Goal: Task Accomplishment & Management: Manage account settings

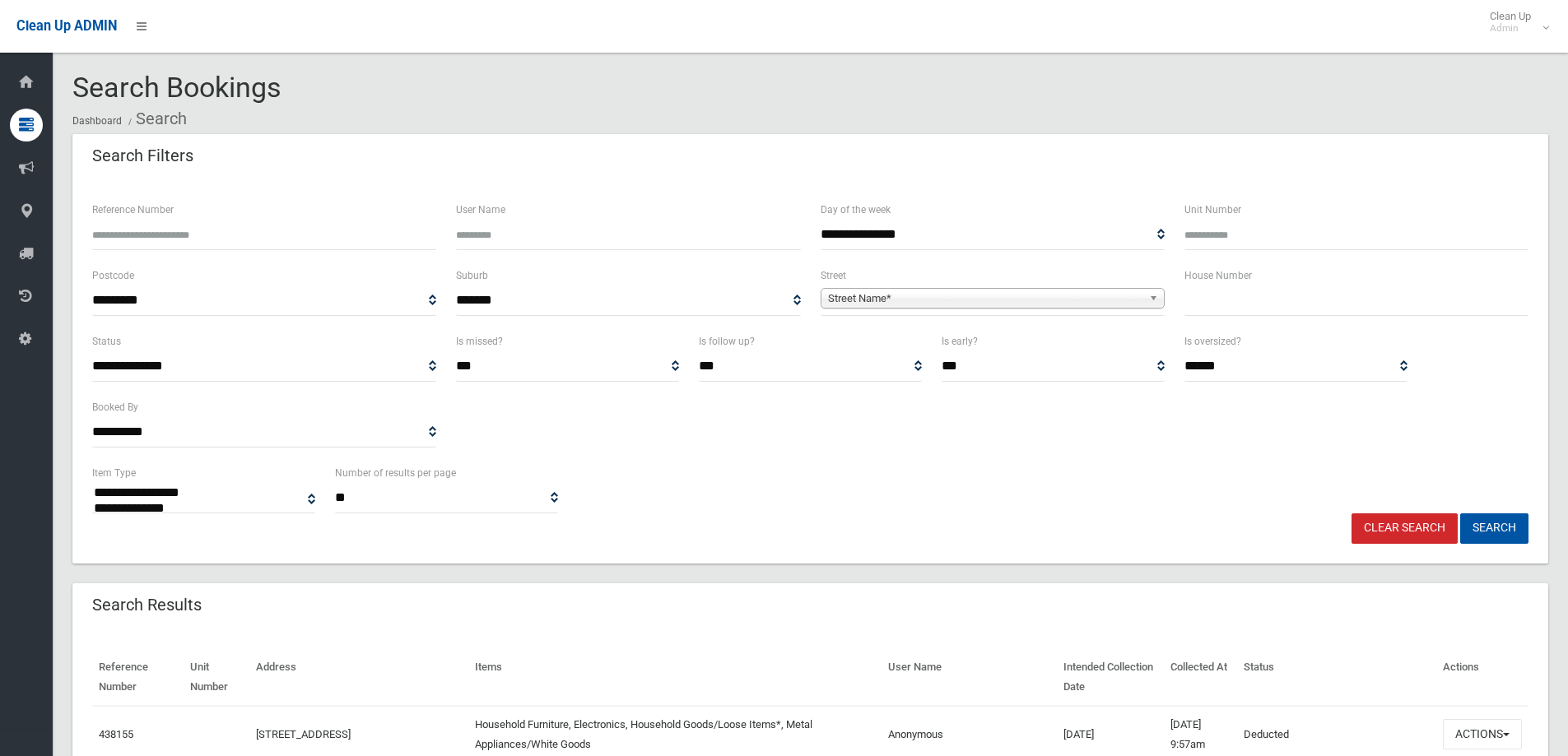
select select
click at [180, 222] on input "Reference Number" at bounding box center [264, 235] width 344 height 31
type input "******"
click at [1461, 514] on button "Search" at bounding box center [1495, 529] width 68 height 31
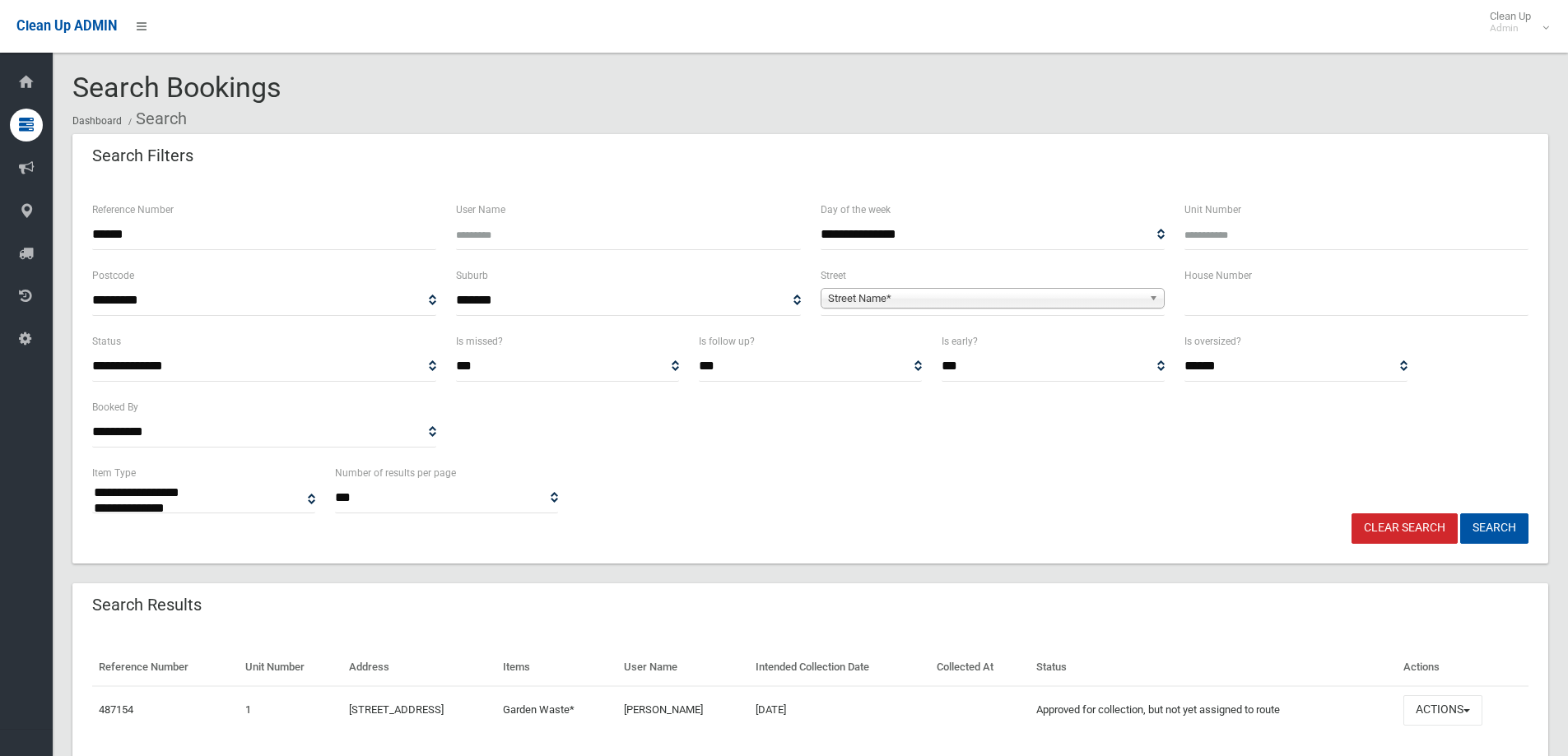
select select
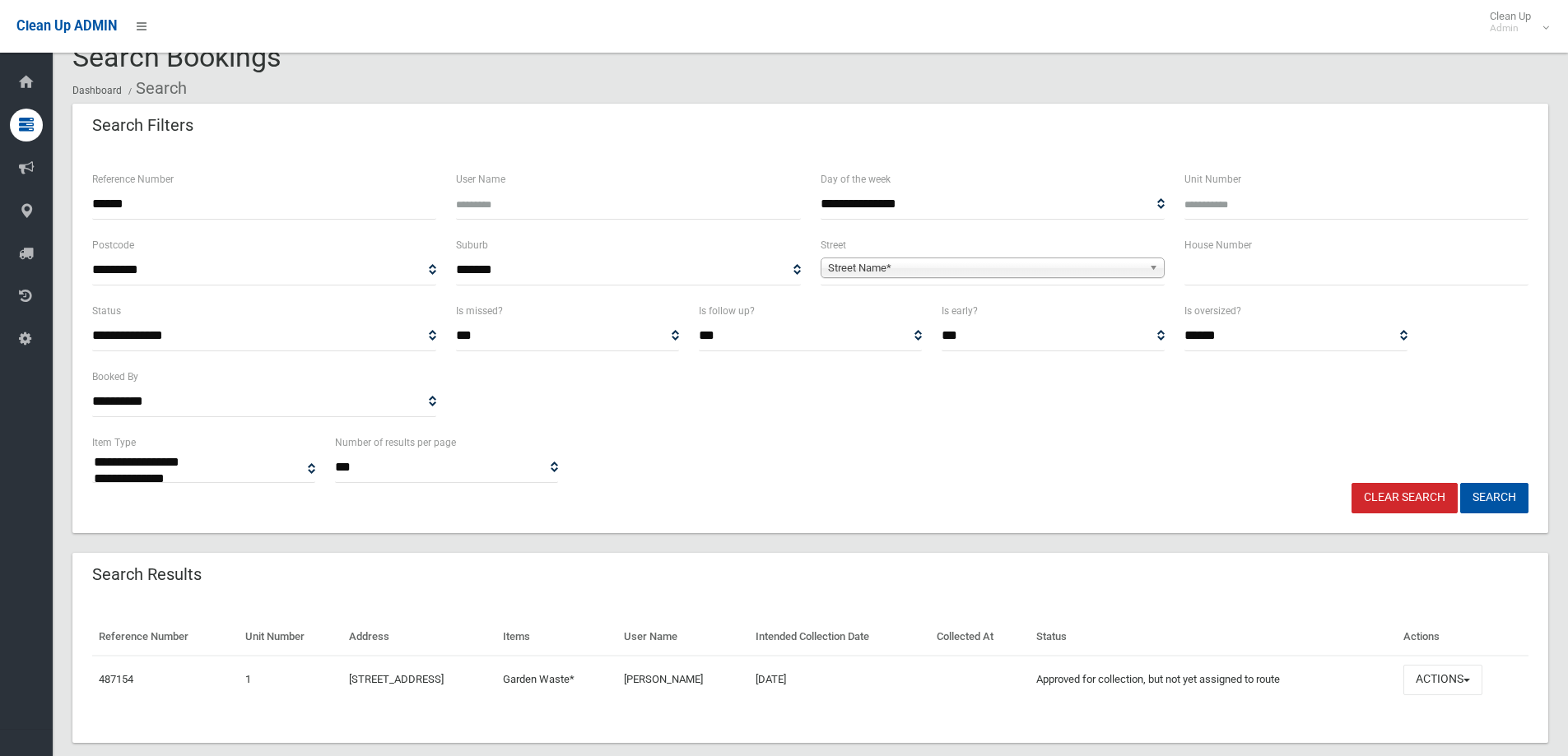
scroll to position [57, 0]
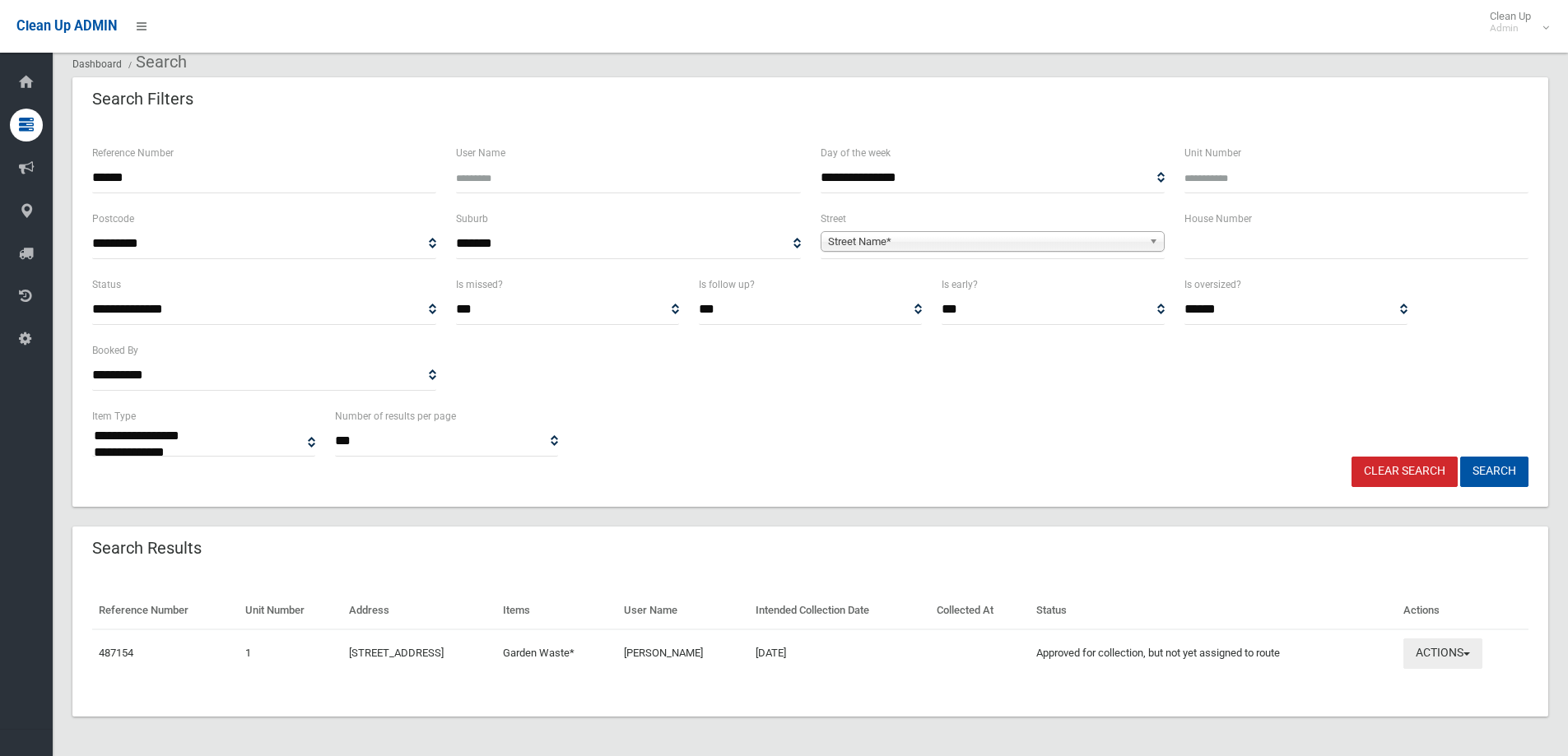
click at [1477, 655] on button "Actions" at bounding box center [1444, 654] width 79 height 31
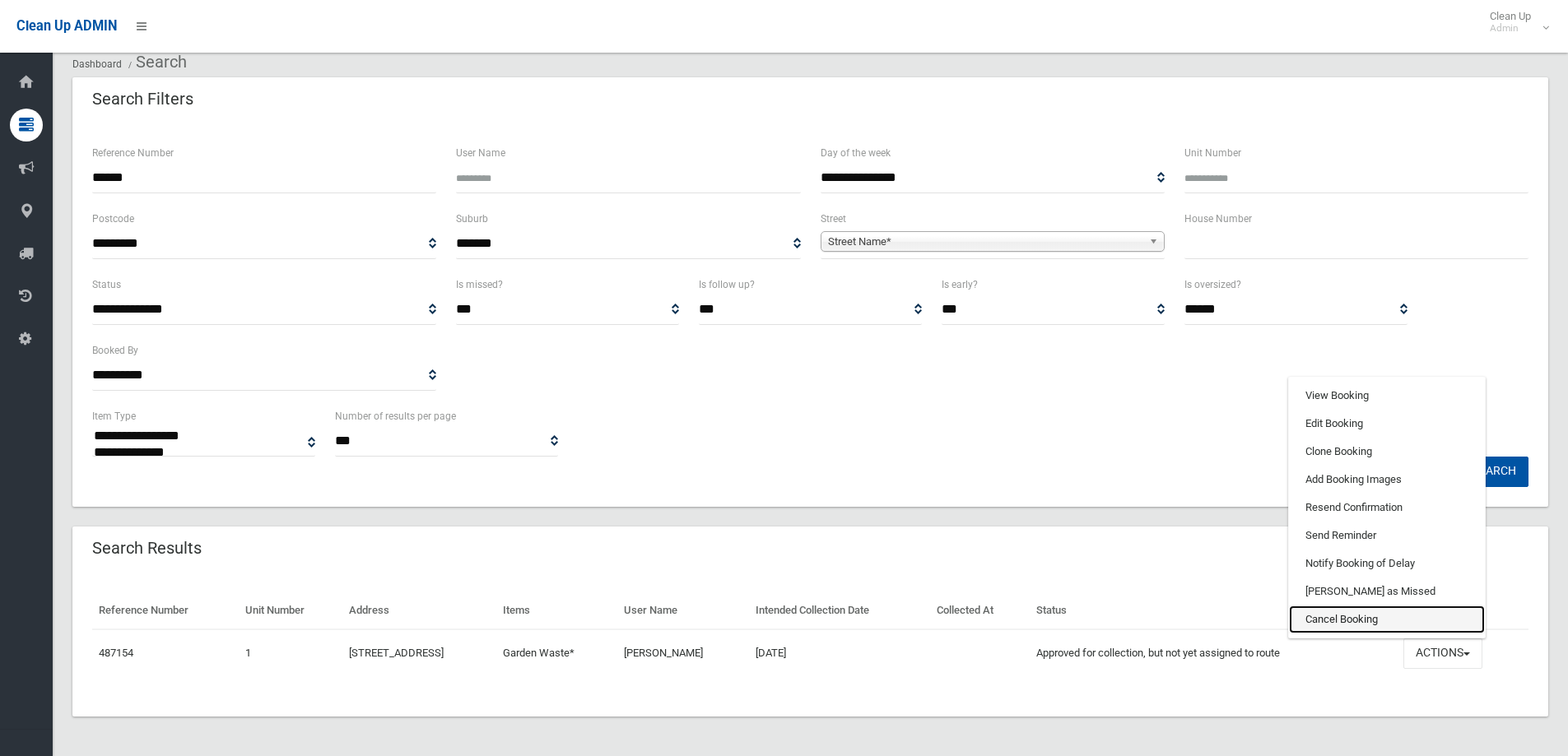
click at [1372, 616] on link "Cancel Booking" at bounding box center [1386, 620] width 196 height 28
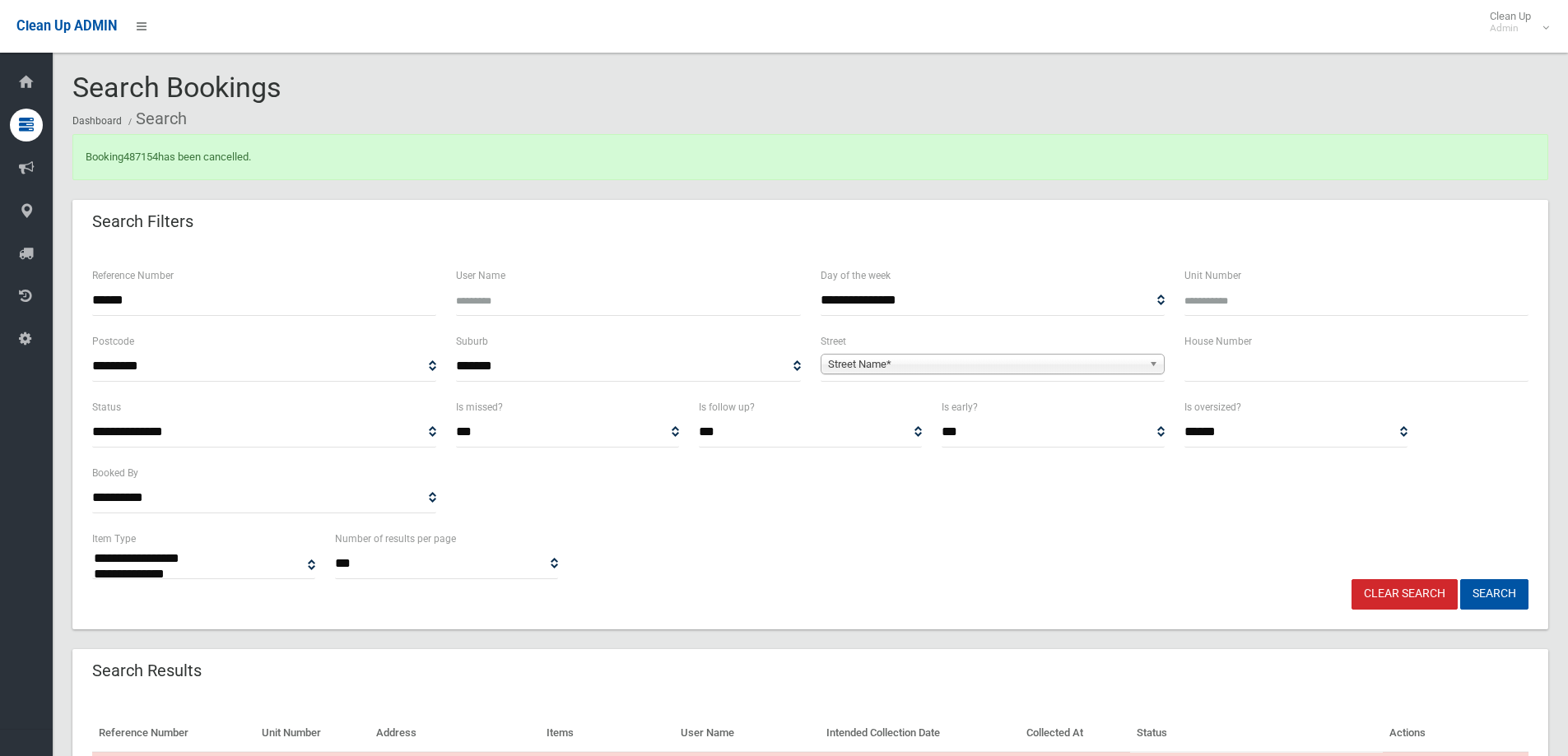
select select
click at [147, 157] on link "487154" at bounding box center [140, 157] width 35 height 12
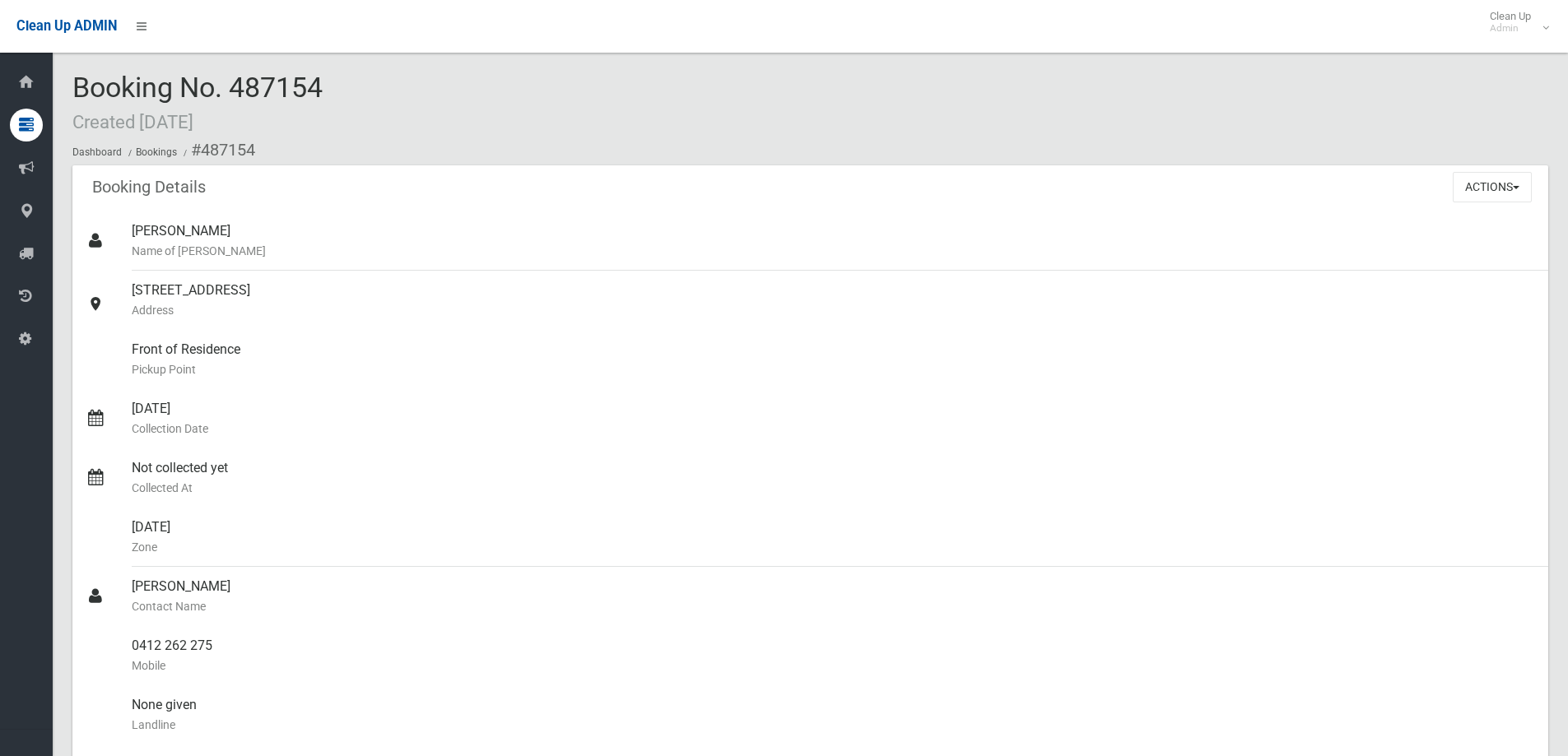
click at [1535, 176] on div "Actions View Booking Edit Booking Clone Booking Add Booking Images Resend Confi…" at bounding box center [1501, 187] width 95 height 43
click at [1519, 181] on button "Actions" at bounding box center [1493, 187] width 79 height 31
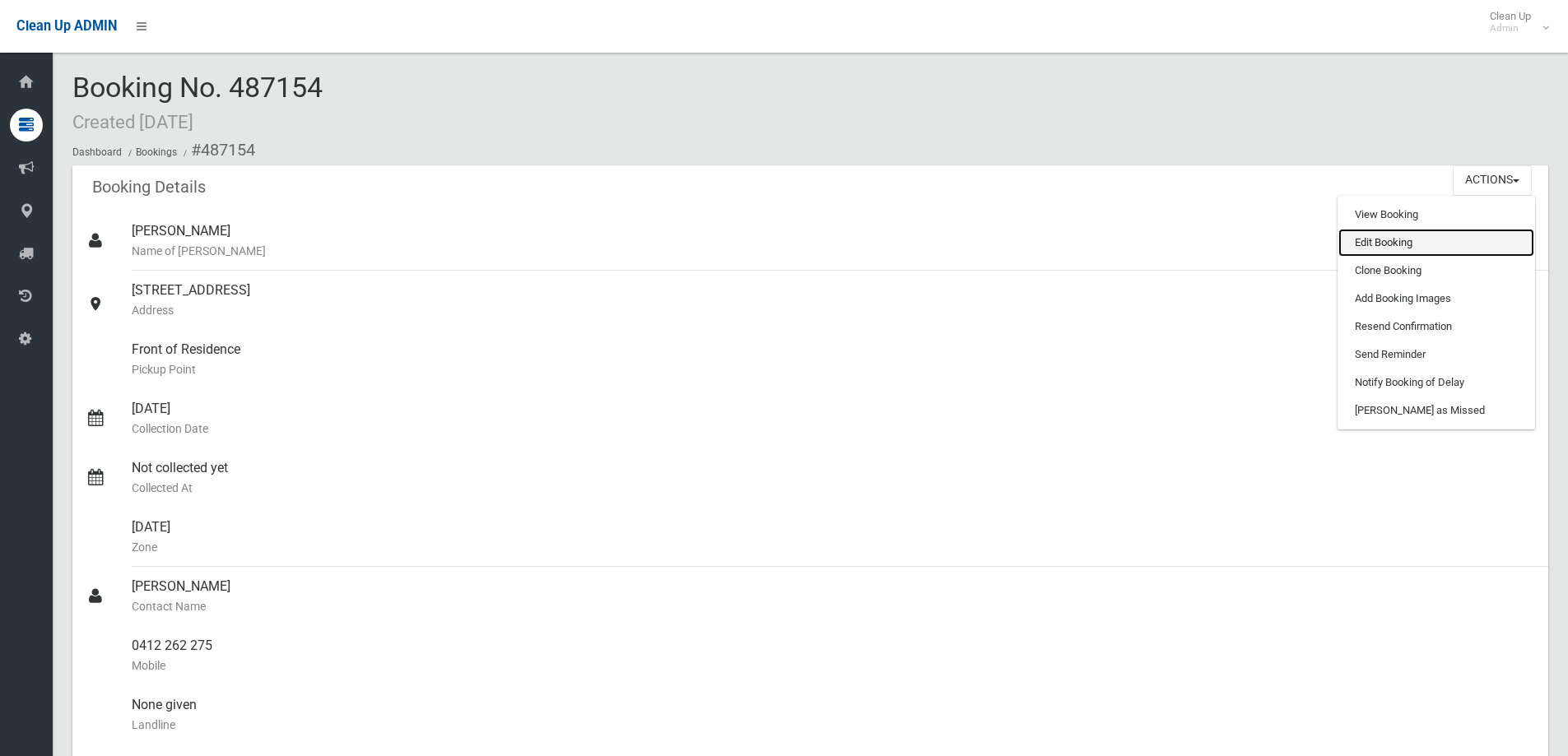
click at [1415, 246] on link "Edit Booking" at bounding box center [1436, 243] width 196 height 28
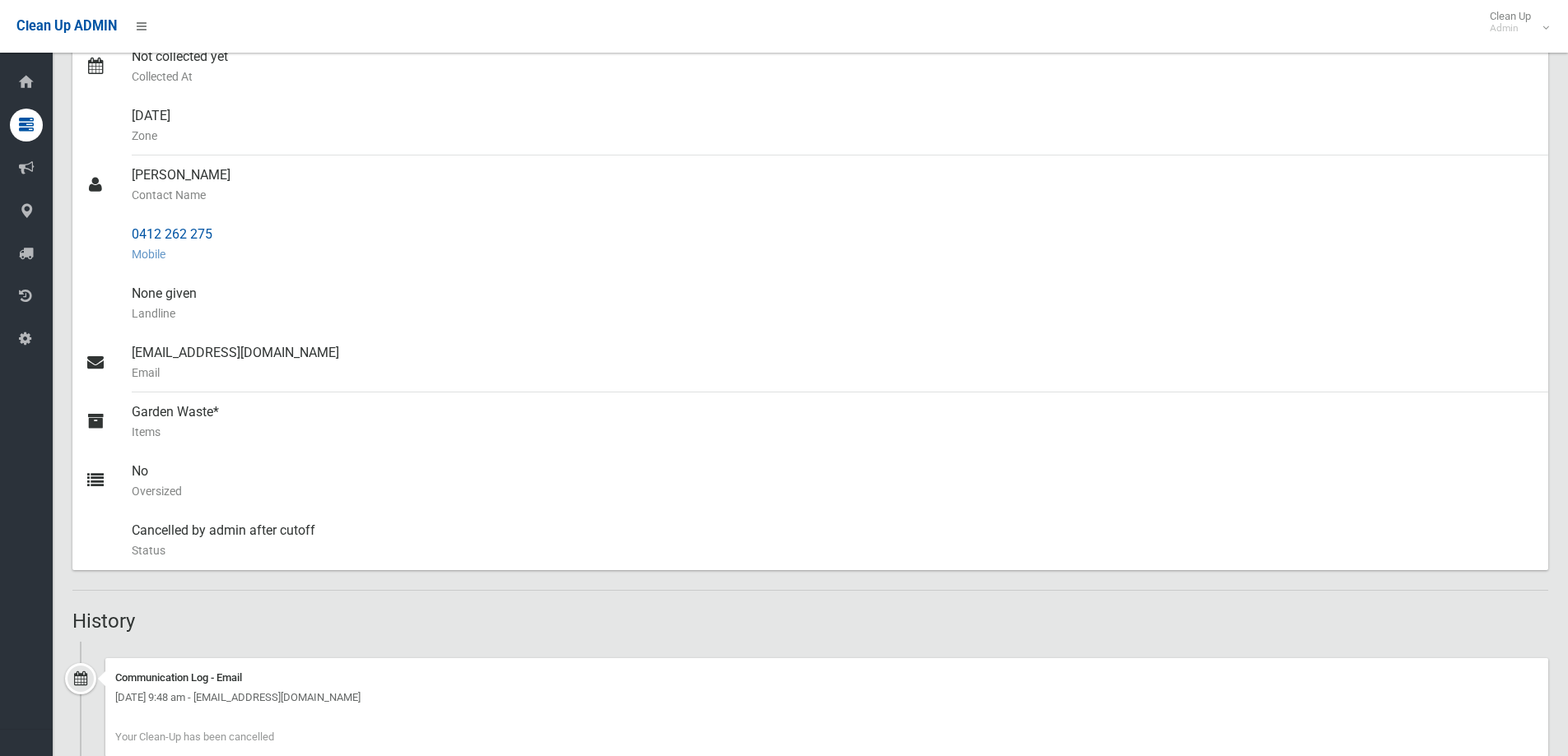
scroll to position [823, 0]
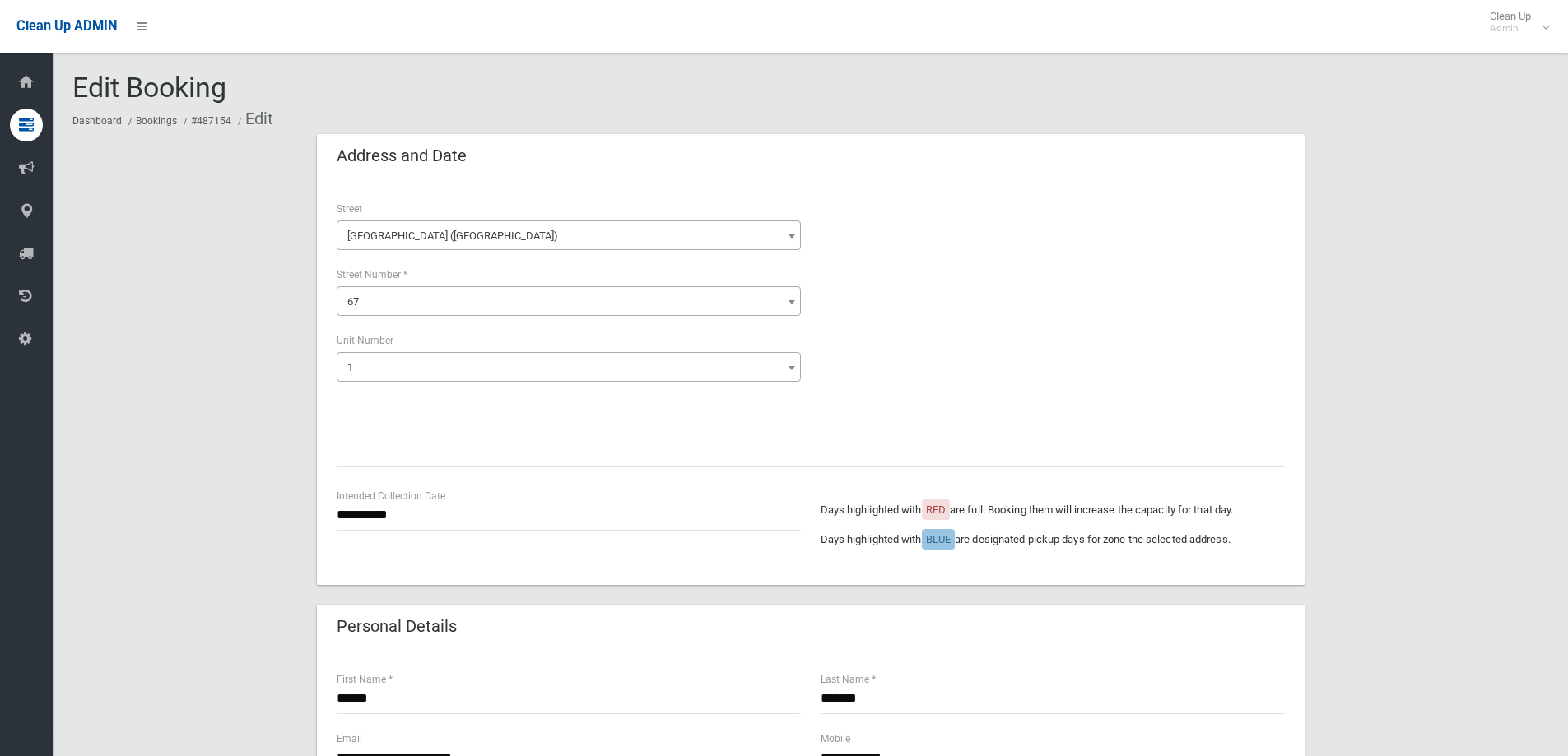
select select "*"
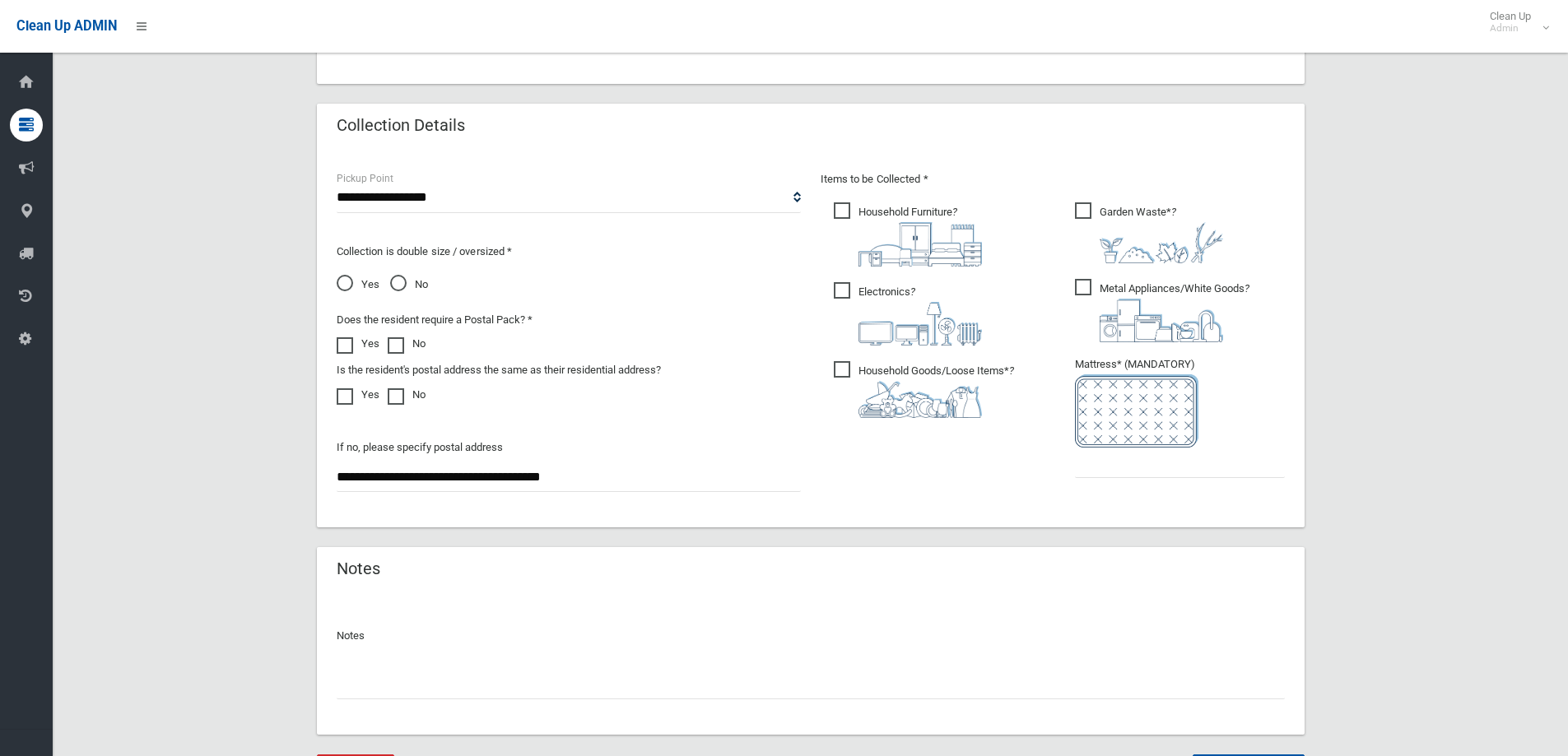
scroll to position [872, 0]
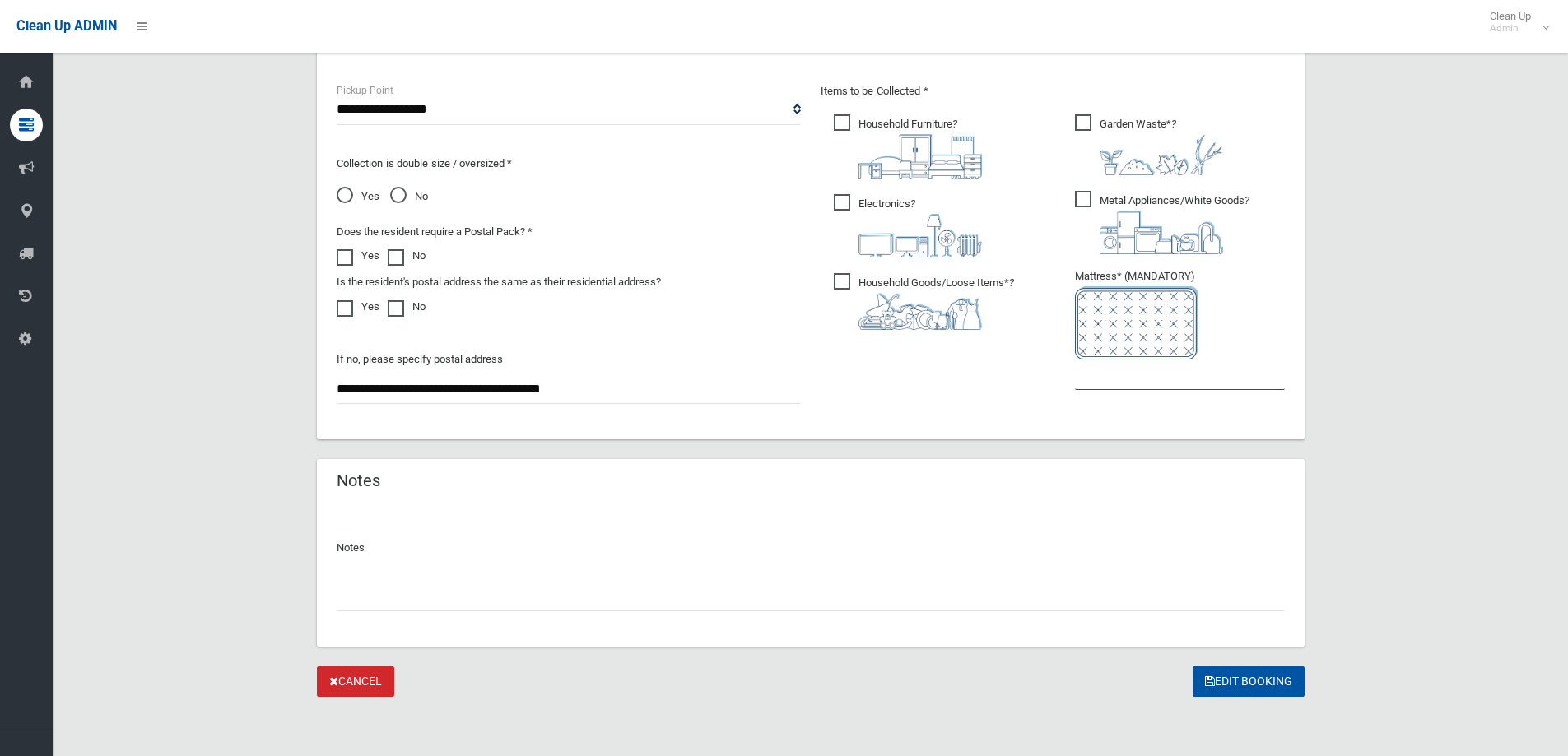
click at [1075, 380] on input "text" at bounding box center [1180, 375] width 210 height 31
type input "*"
drag, startPoint x: 1017, startPoint y: 590, endPoint x: 1016, endPoint y: 601, distance: 11.0
click at [1016, 601] on input "text" at bounding box center [811, 596] width 949 height 31
paste input "**********"
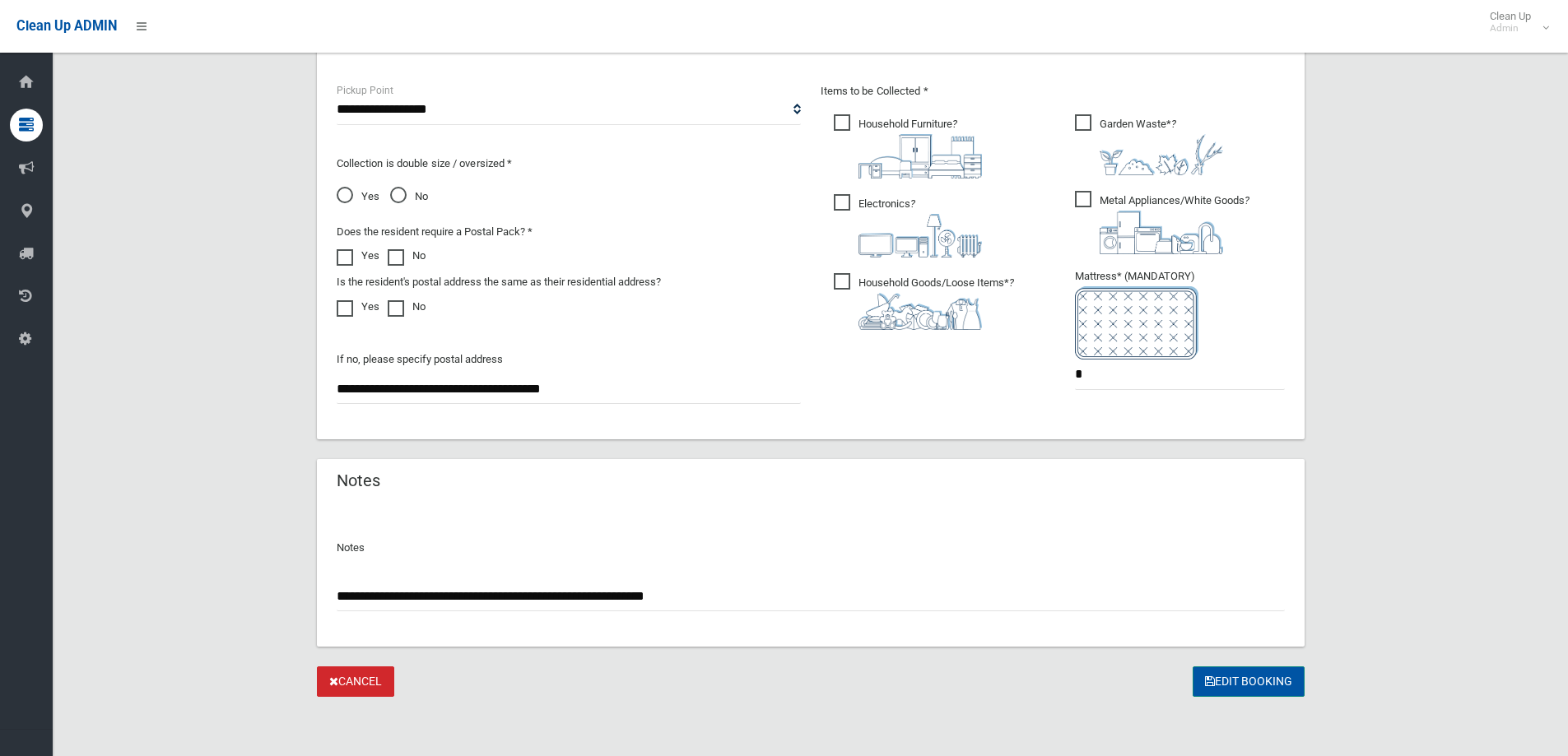
type input "**********"
click at [1279, 678] on button "Edit Booking" at bounding box center [1248, 682] width 112 height 31
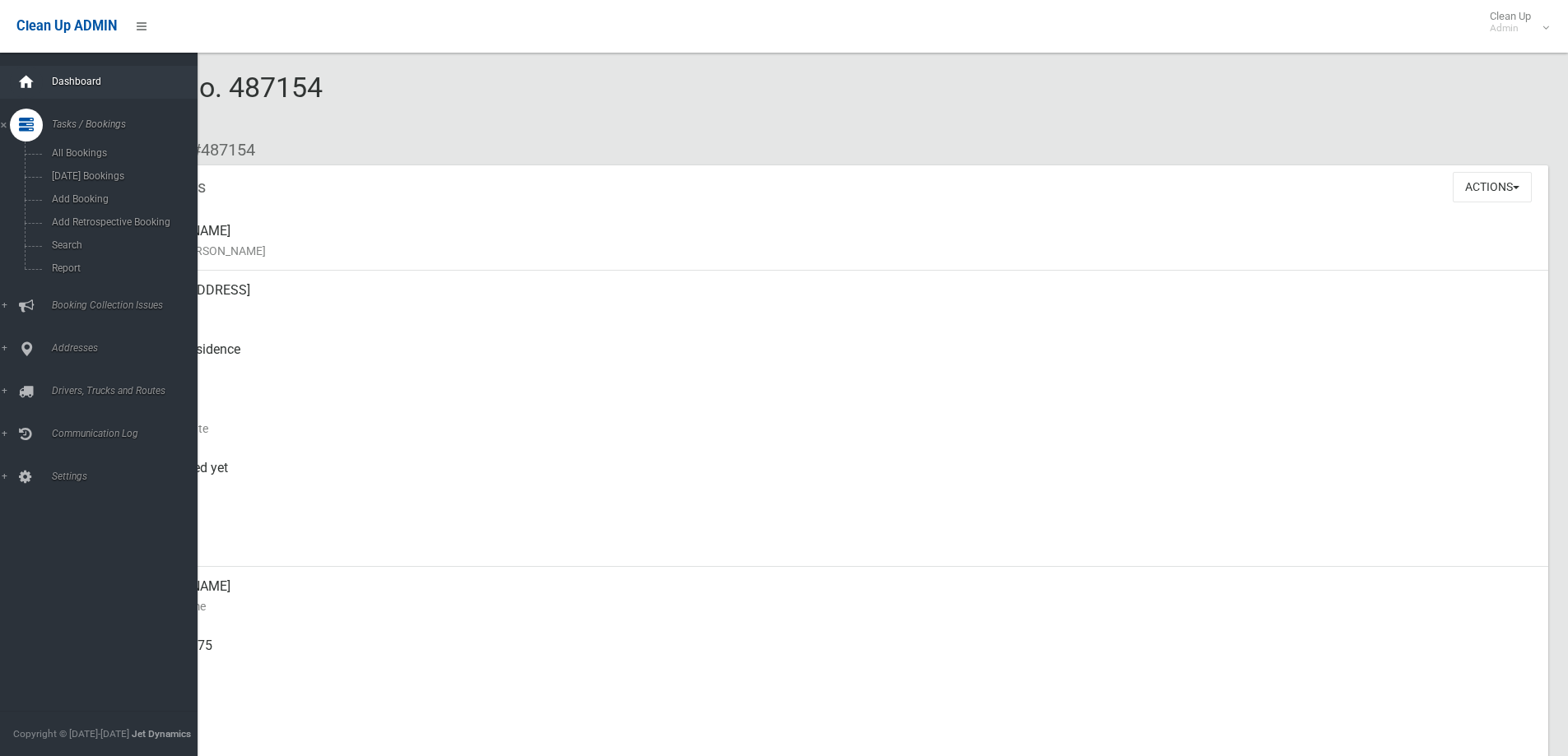
click at [19, 85] on icon at bounding box center [26, 81] width 18 height 33
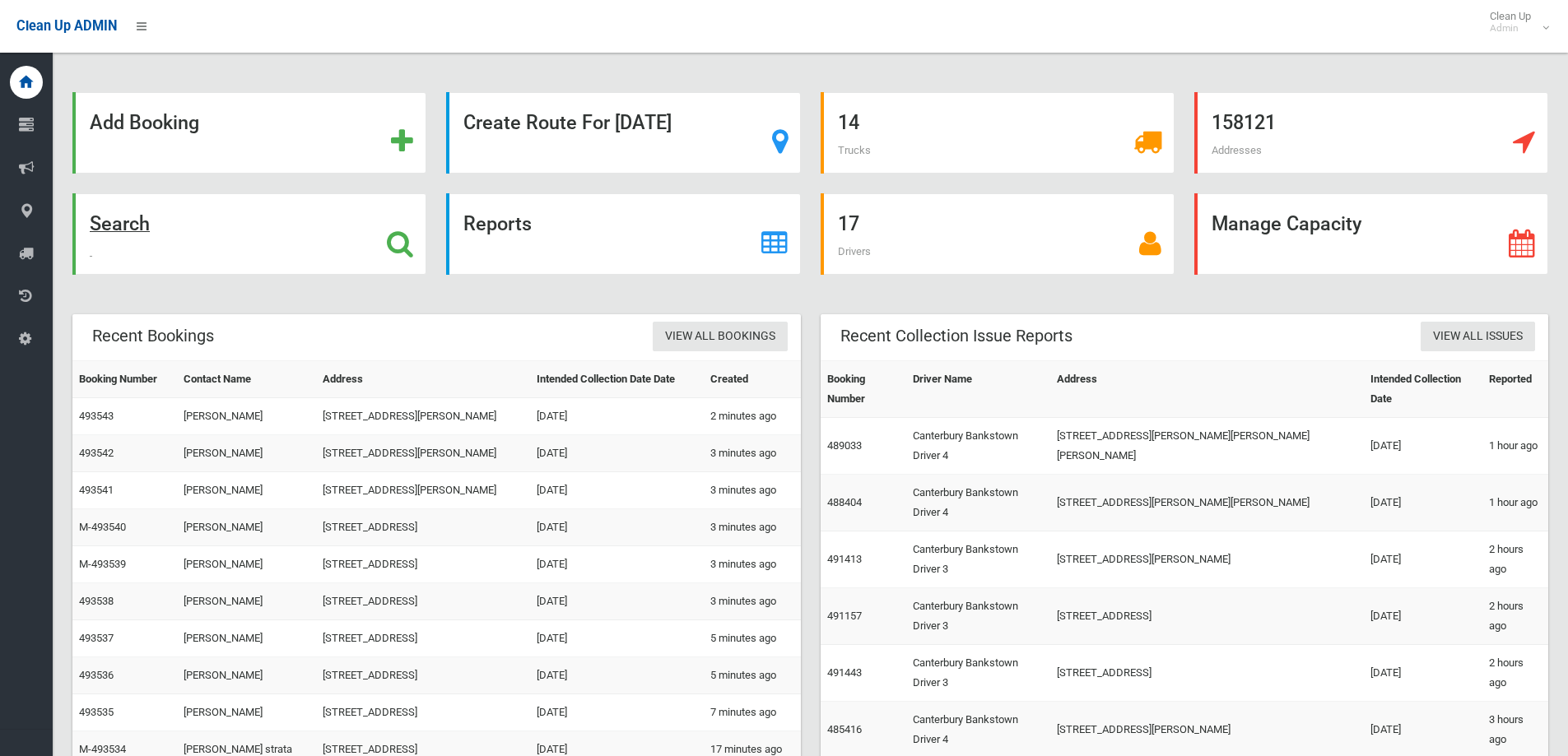
click at [210, 231] on div "Search" at bounding box center [249, 234] width 354 height 81
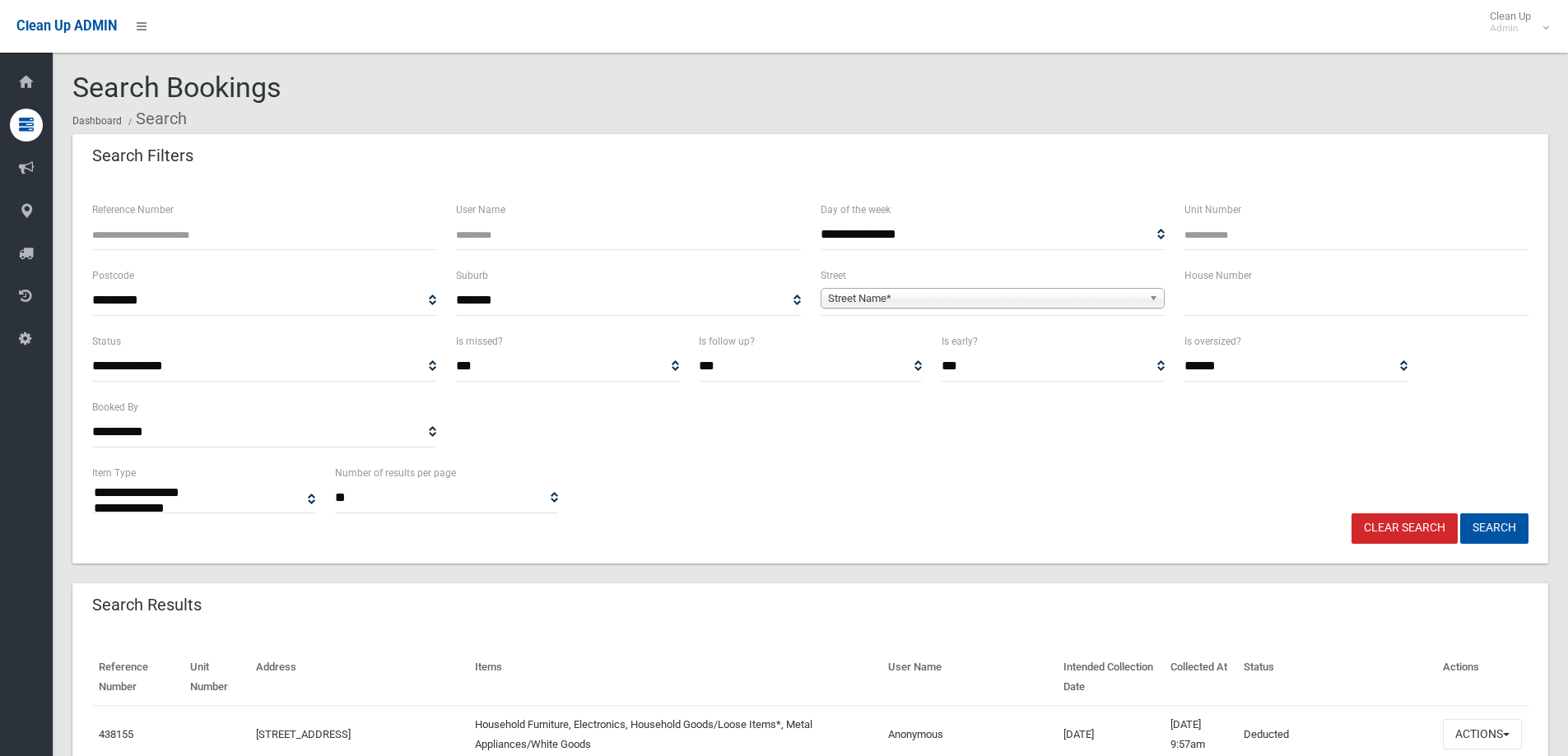
select select
click at [1259, 286] on input "text" at bounding box center [1357, 301] width 344 height 31
type input "**"
click at [877, 297] on span "Street Name*" at bounding box center [985, 299] width 315 height 20
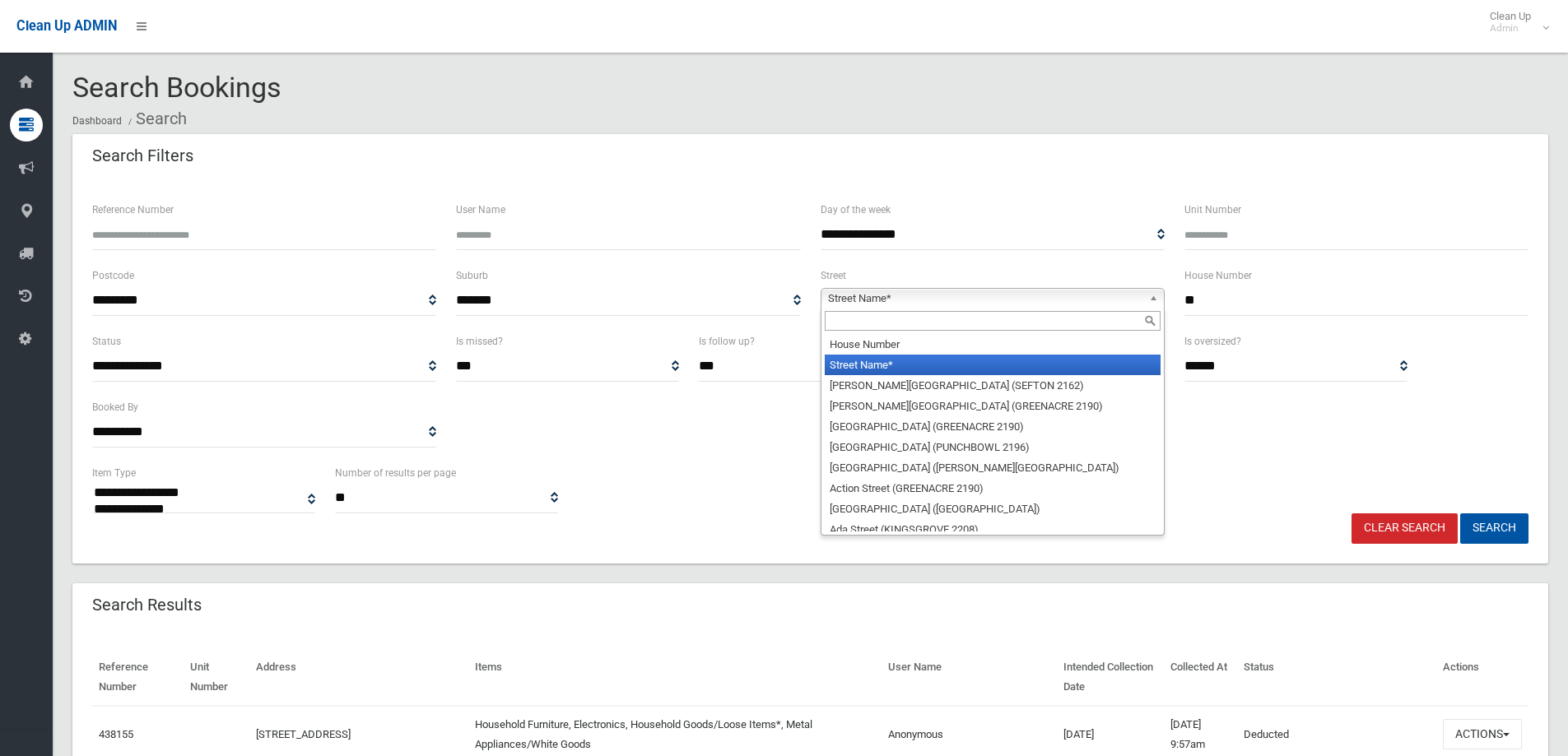
click at [869, 324] on input "text" at bounding box center [992, 321] width 335 height 20
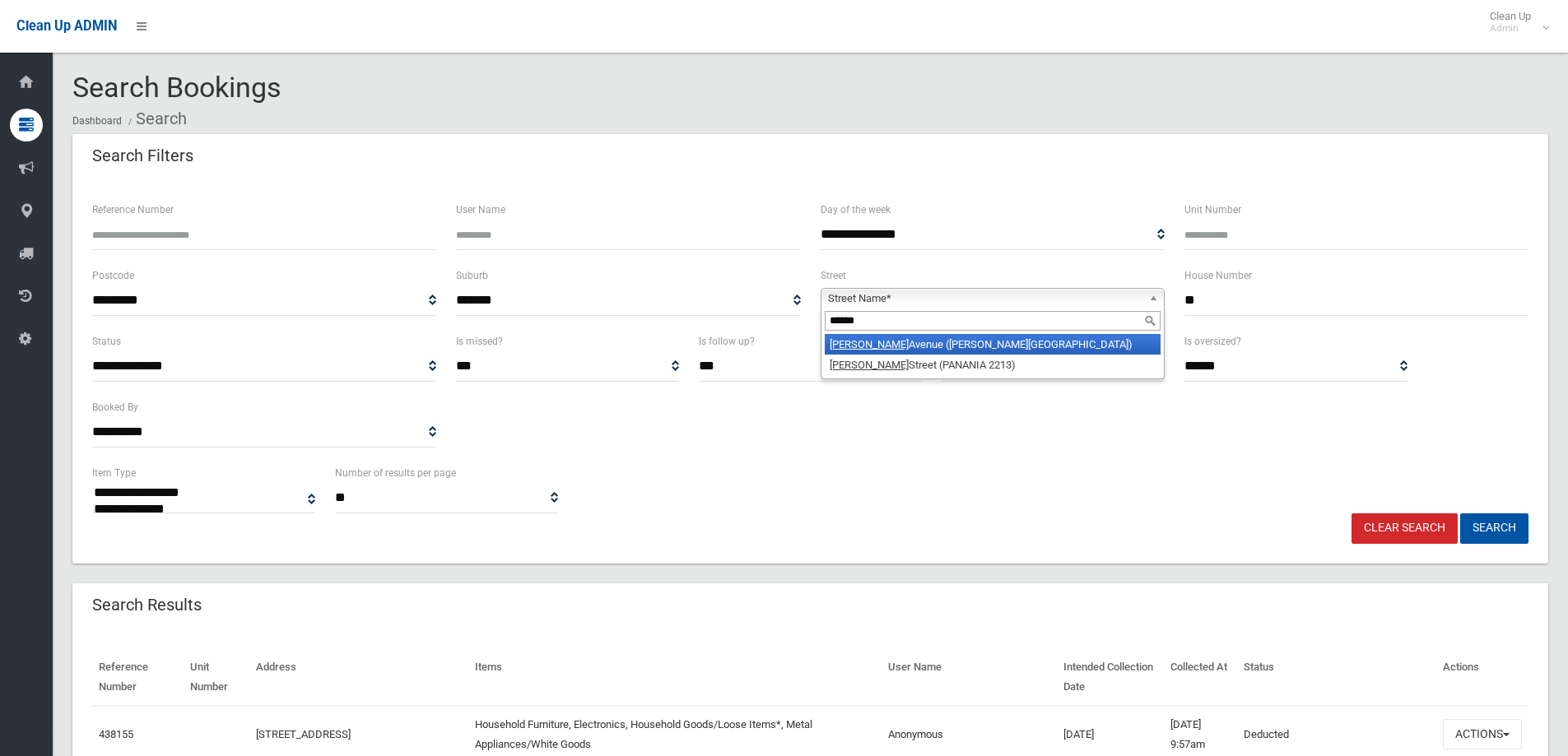
type input "******"
click at [948, 348] on li "Wilson Avenue (BELMORE 2192)" at bounding box center [992, 344] width 335 height 21
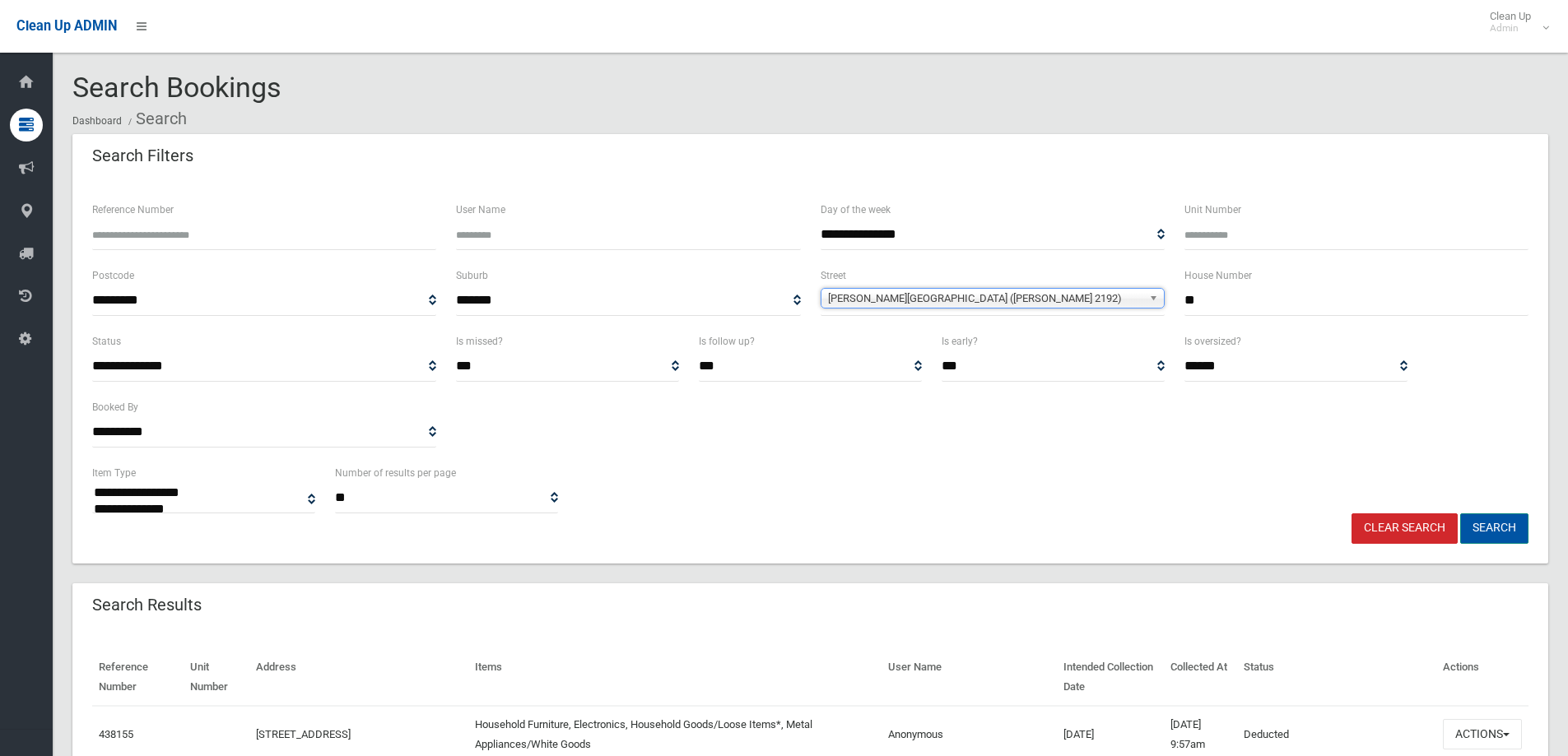
click at [1501, 531] on button "Search" at bounding box center [1495, 529] width 68 height 31
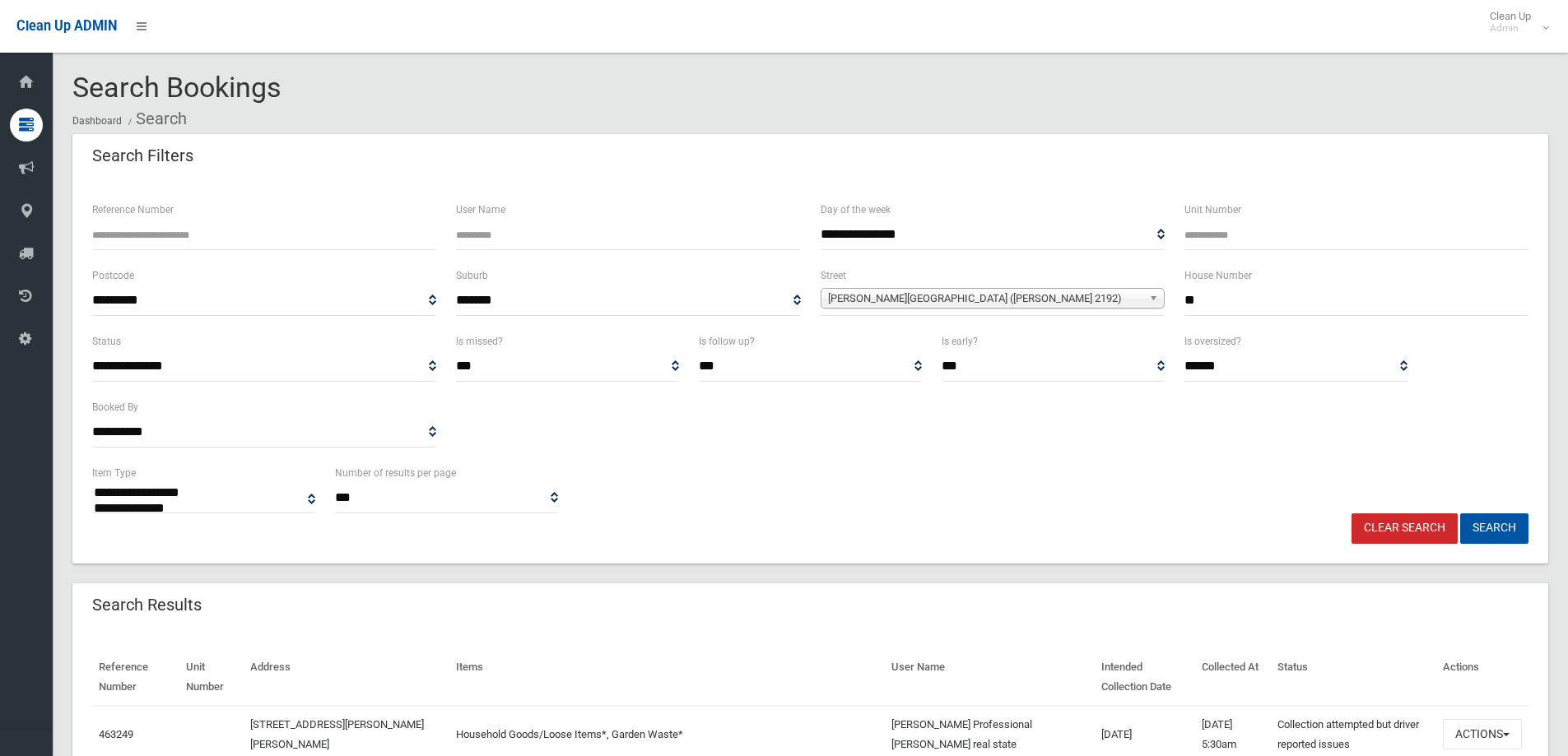
select select
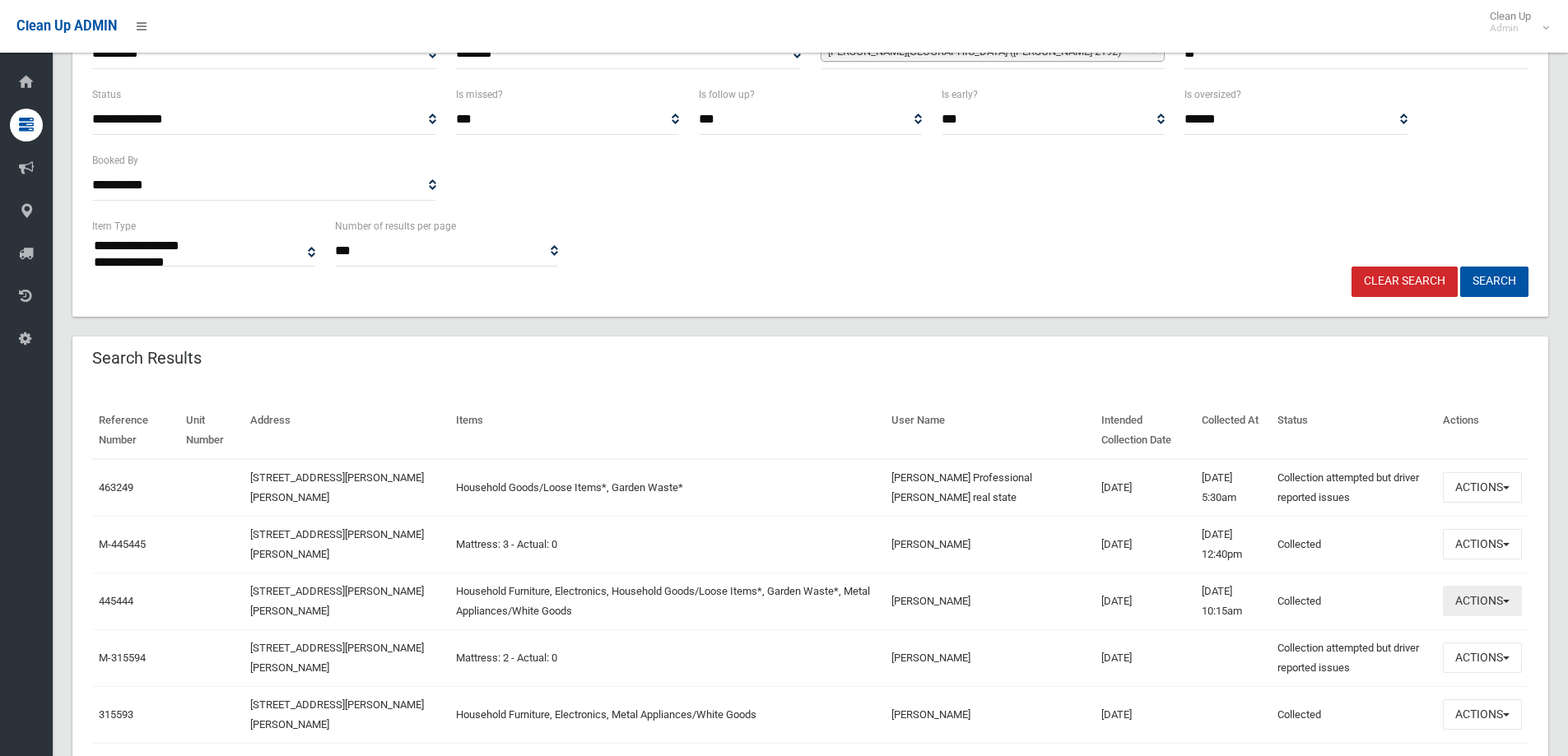
click at [1473, 616] on button "Actions" at bounding box center [1483, 601] width 79 height 31
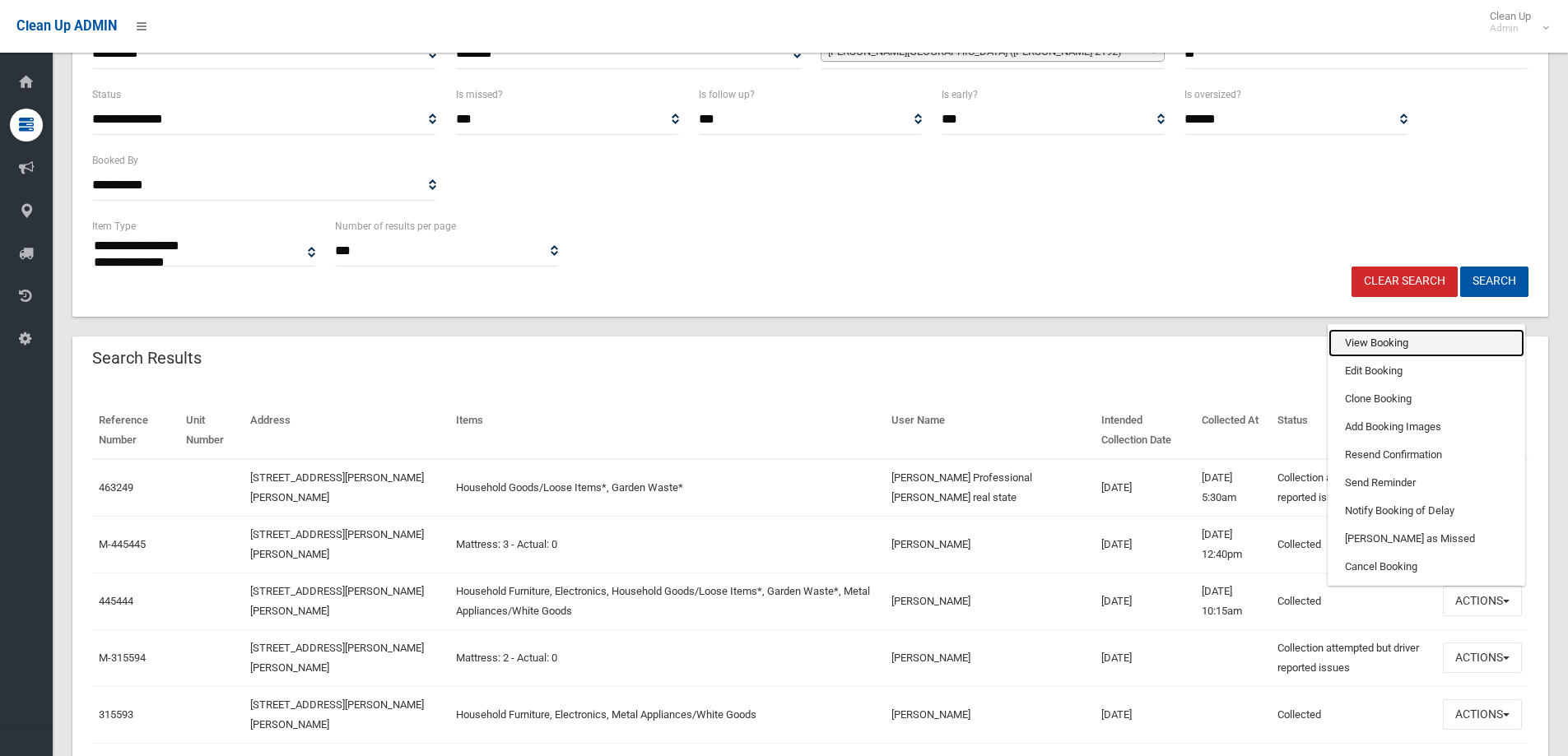
click at [1365, 342] on link "View Booking" at bounding box center [1426, 343] width 196 height 28
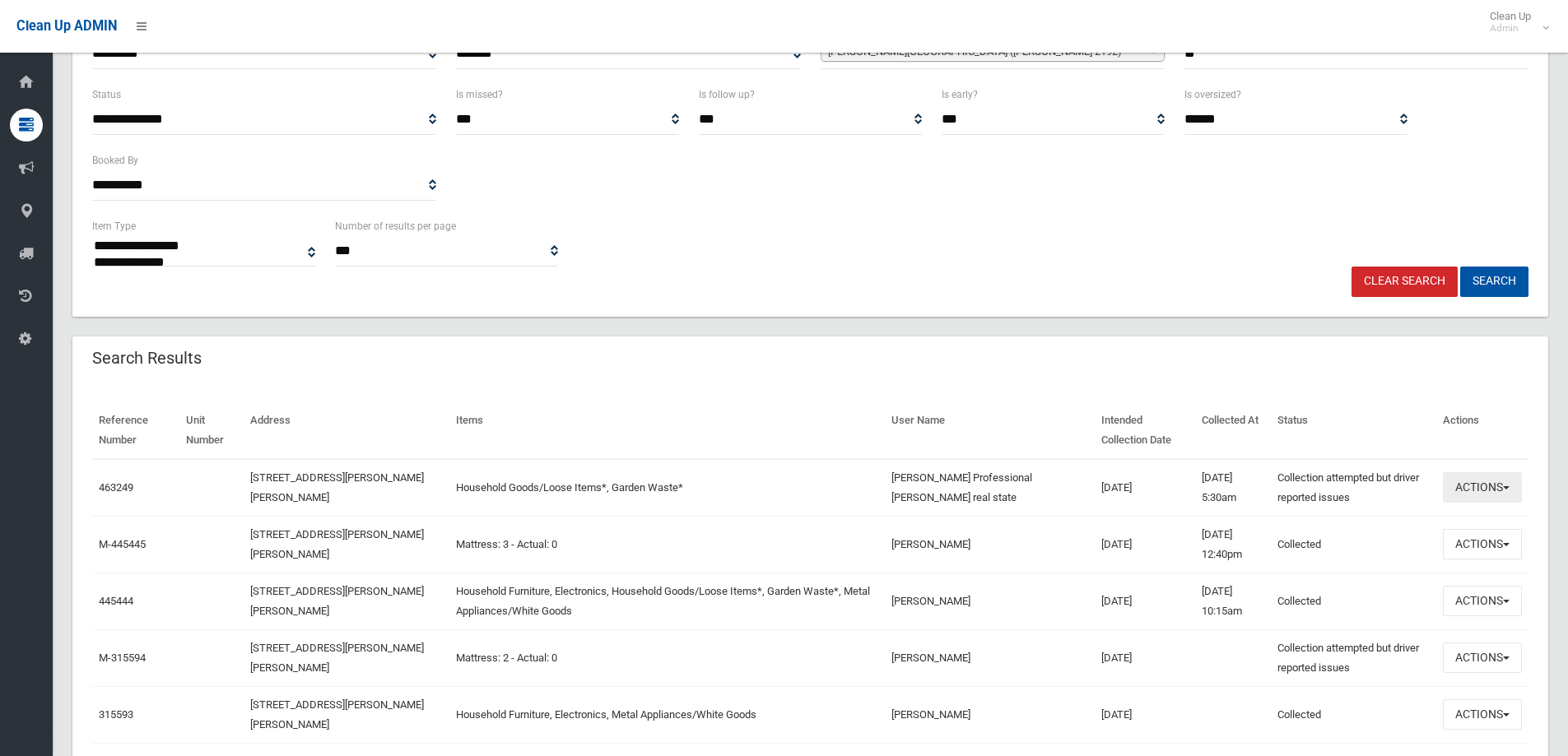
click at [1484, 487] on button "Actions" at bounding box center [1483, 487] width 79 height 31
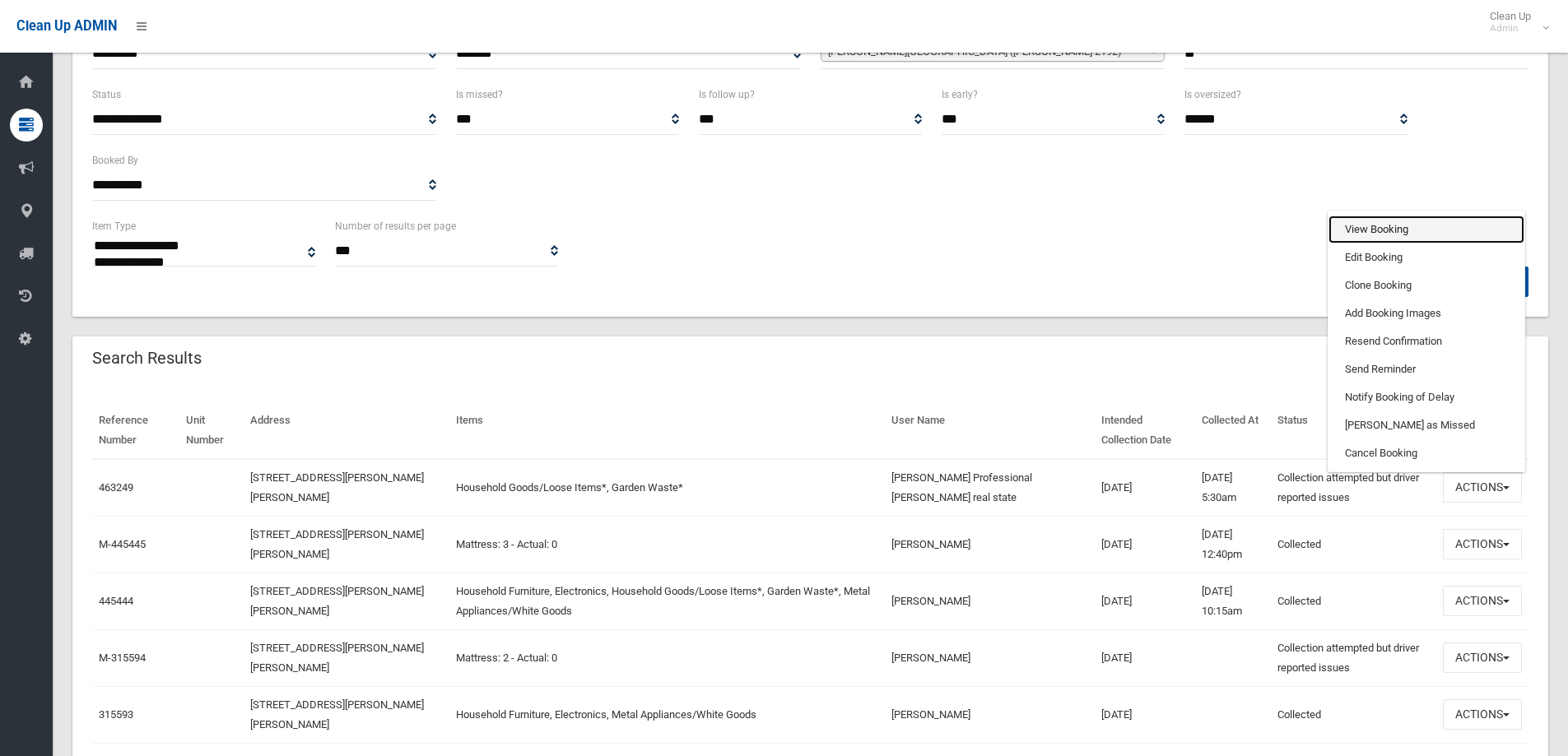
click at [1389, 226] on link "View Booking" at bounding box center [1426, 229] width 196 height 28
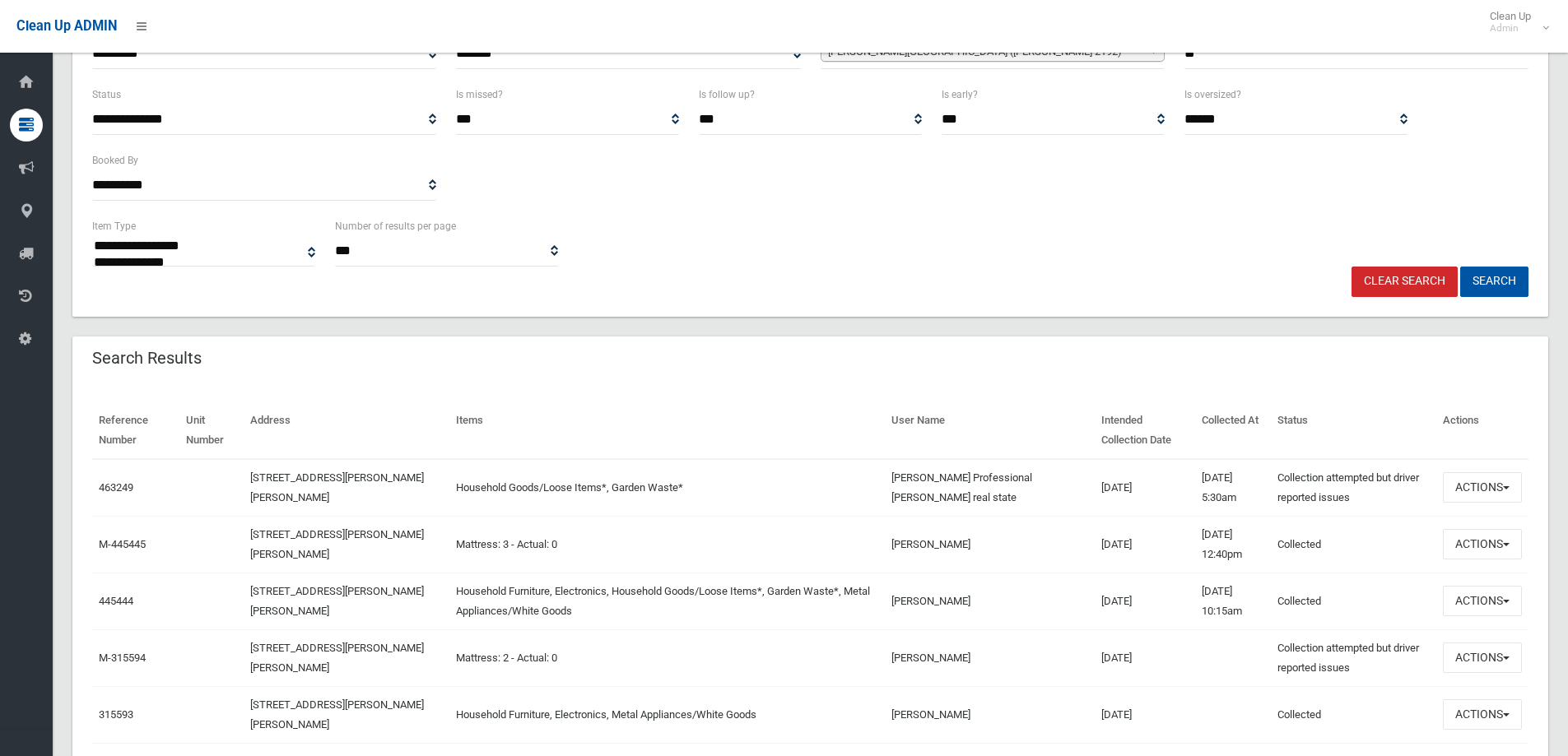
click at [584, 376] on div "Search Results" at bounding box center [811, 359] width 1477 height 46
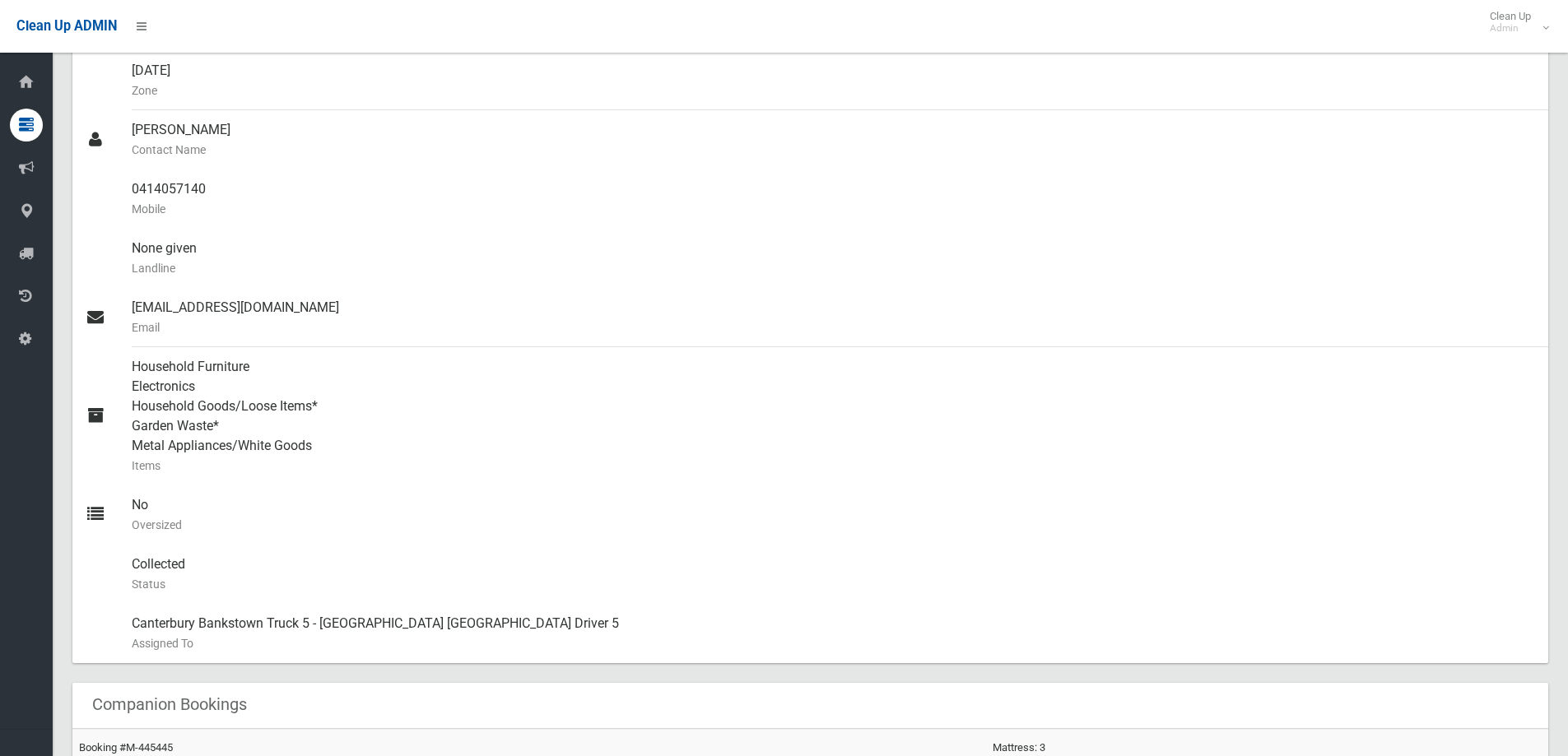
scroll to position [576, 0]
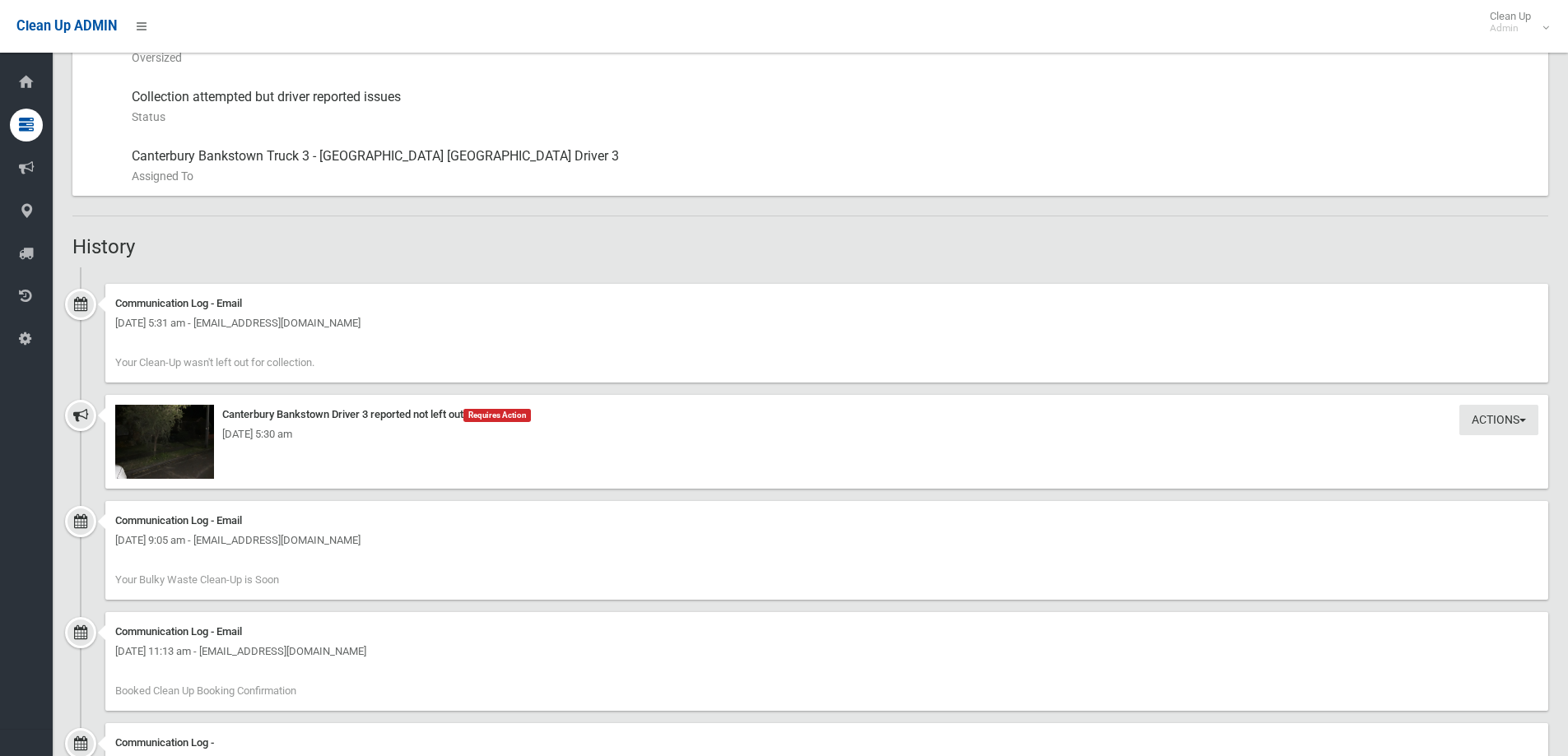
scroll to position [906, 0]
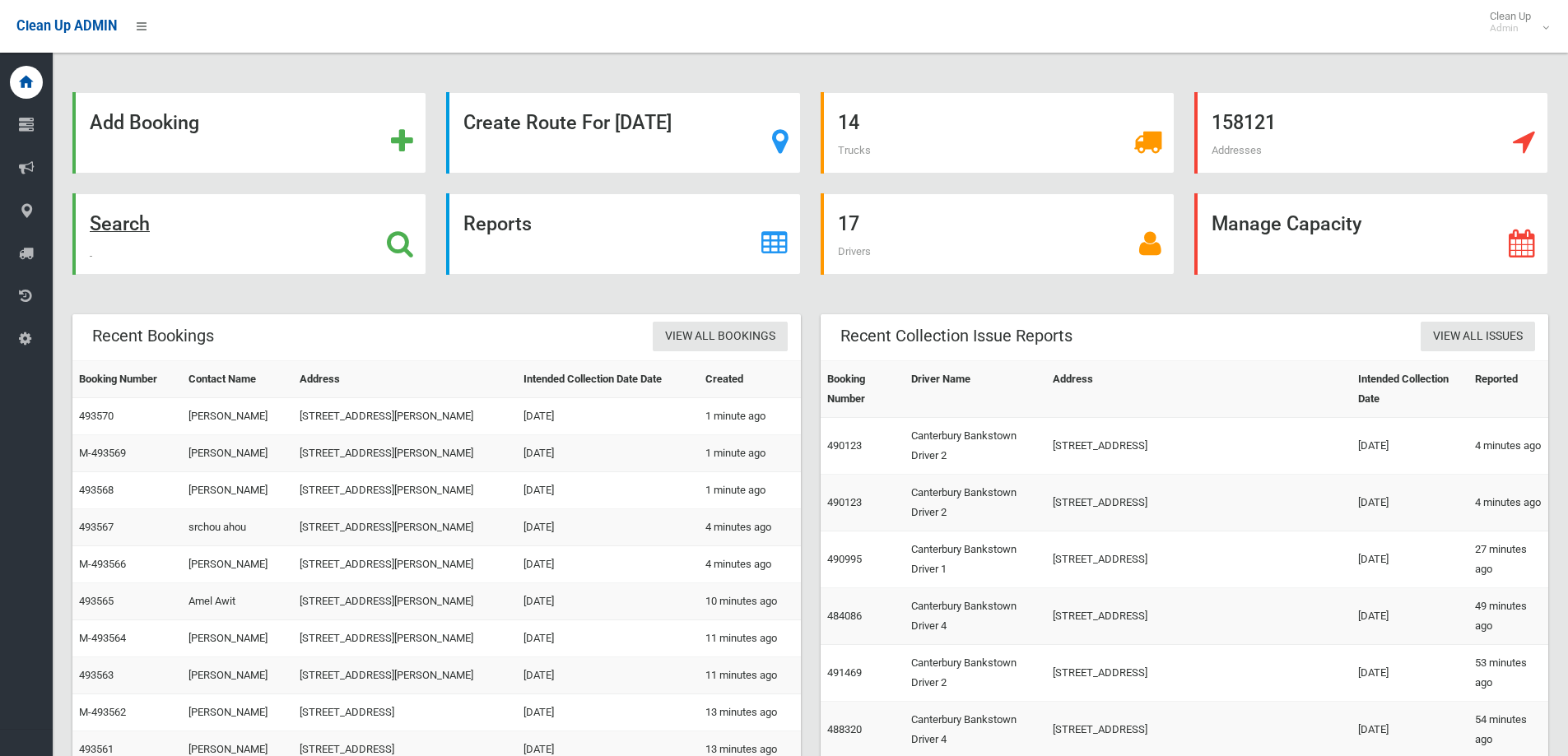
click at [173, 232] on div "Search" at bounding box center [249, 234] width 354 height 81
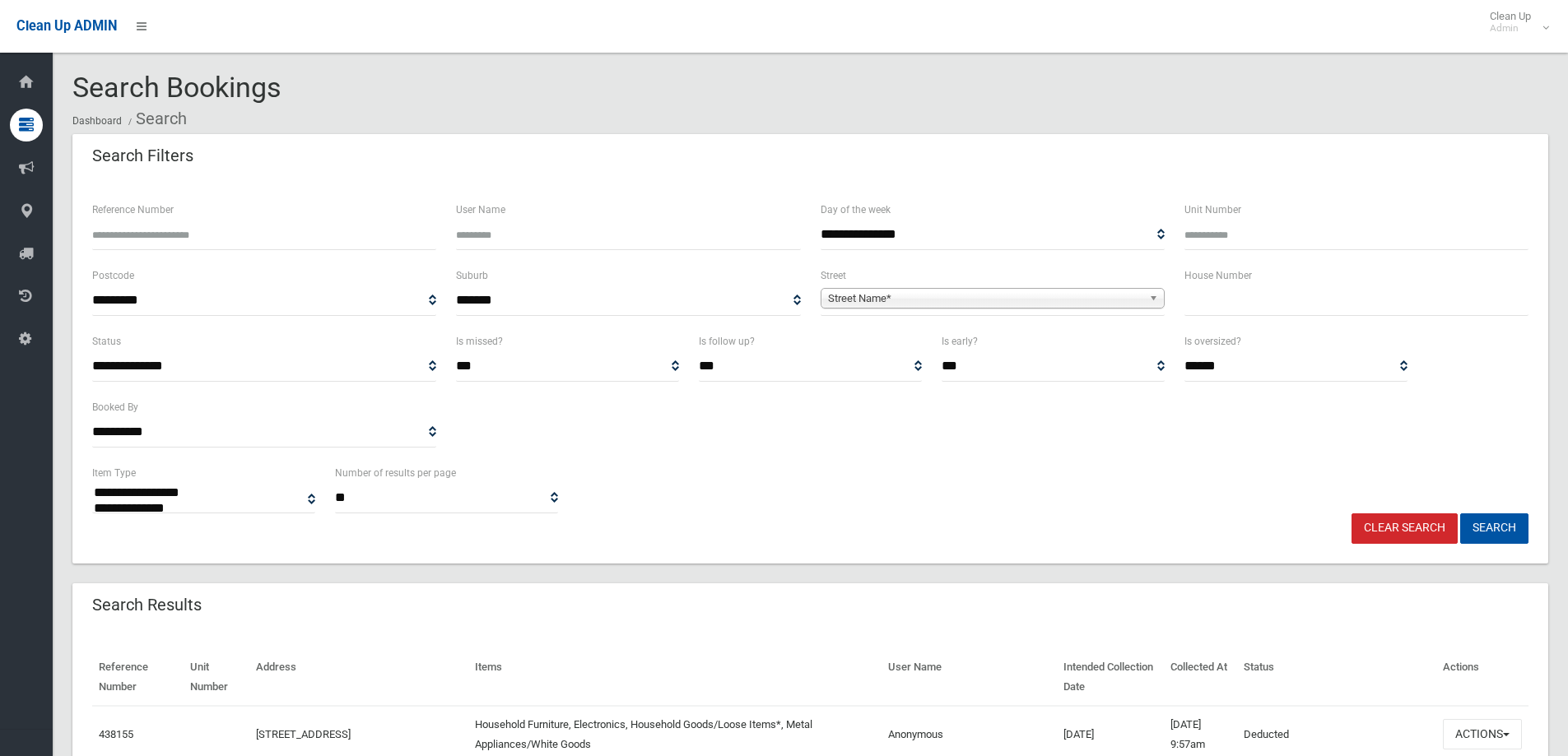
select select
type input "*"
type input "**"
click at [1046, 298] on span "Street Name*" at bounding box center [985, 299] width 315 height 20
type input "****"
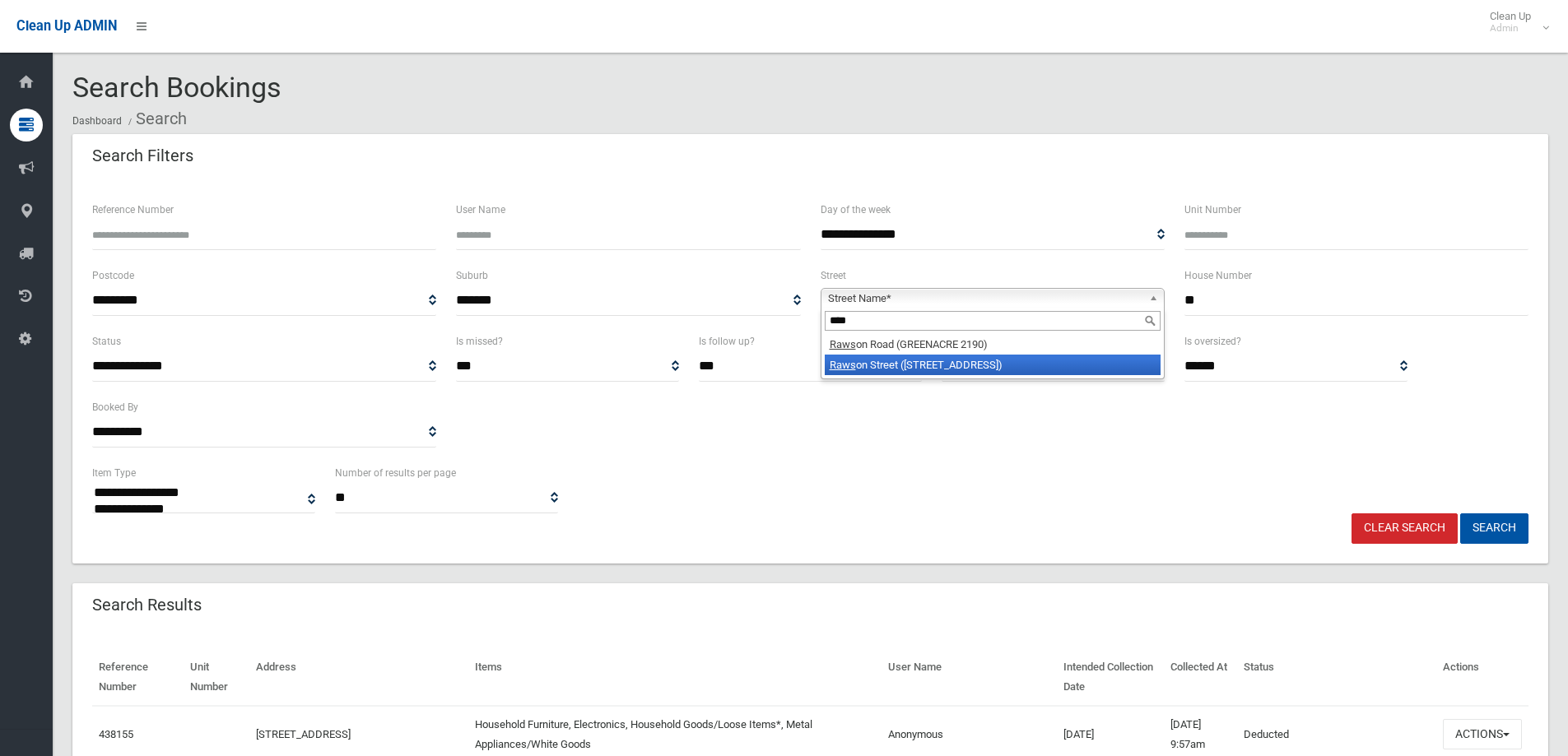
click at [972, 359] on li "Raws on Street (WILEY PARK 2195)" at bounding box center [992, 365] width 335 height 21
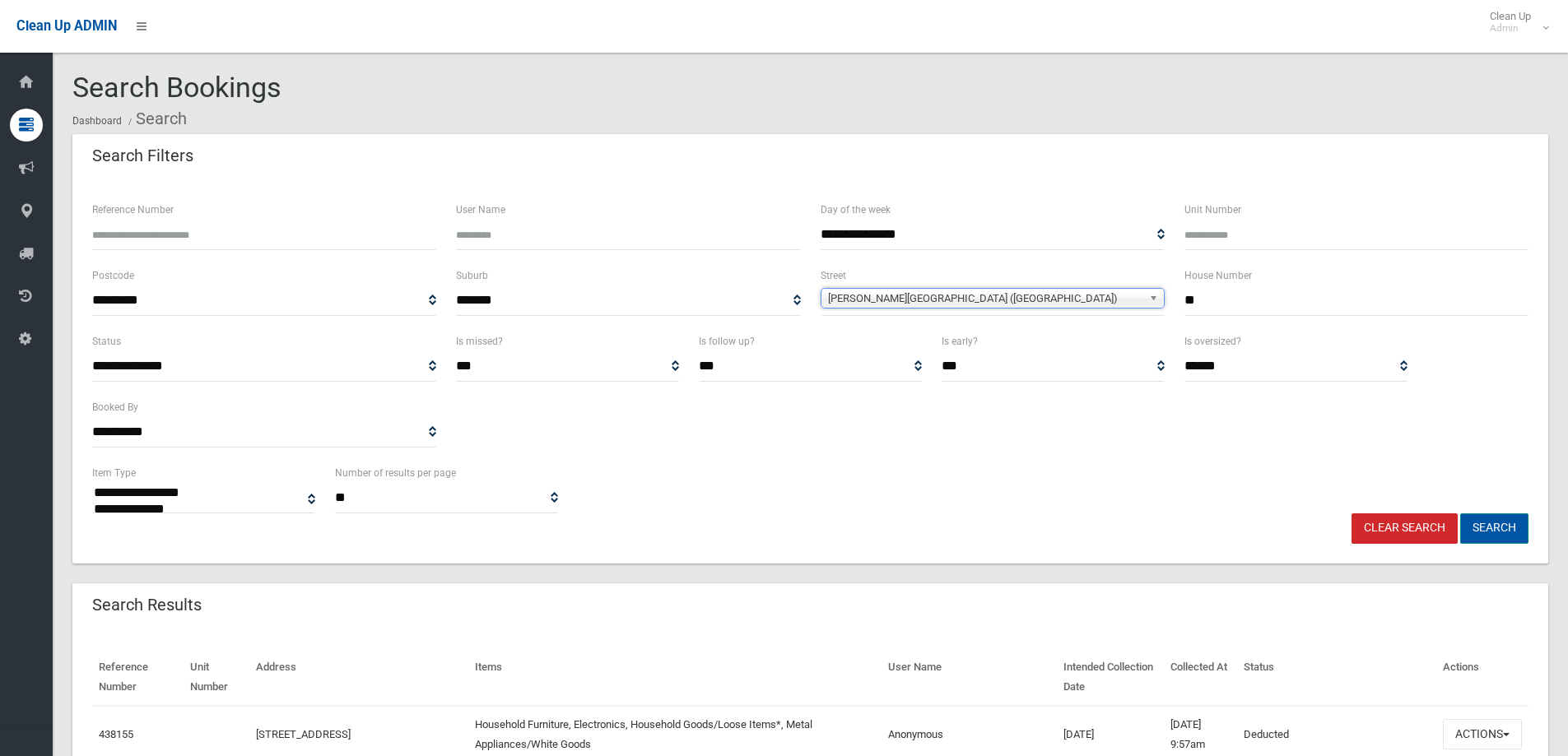
click at [1484, 526] on button "Search" at bounding box center [1495, 529] width 68 height 31
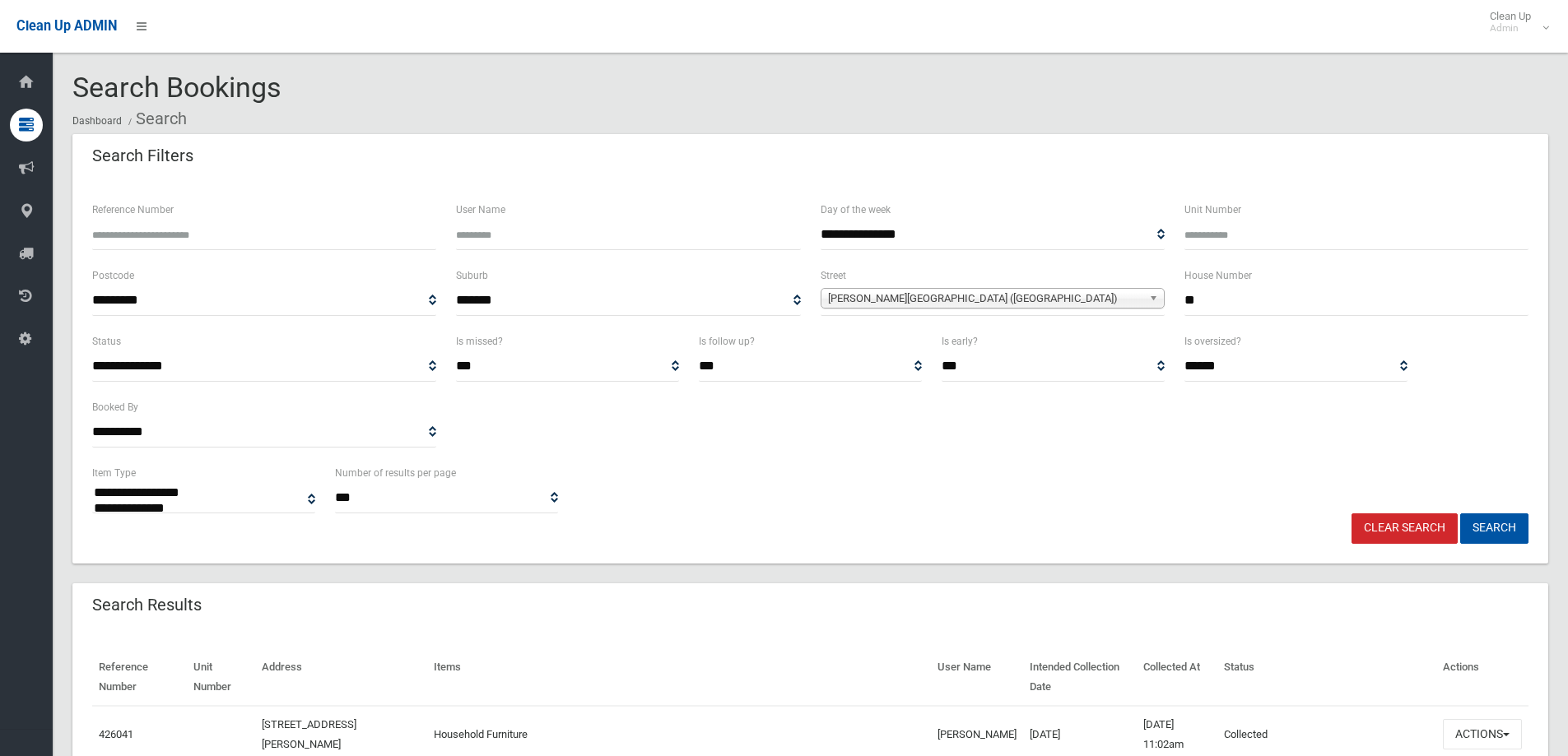
select select
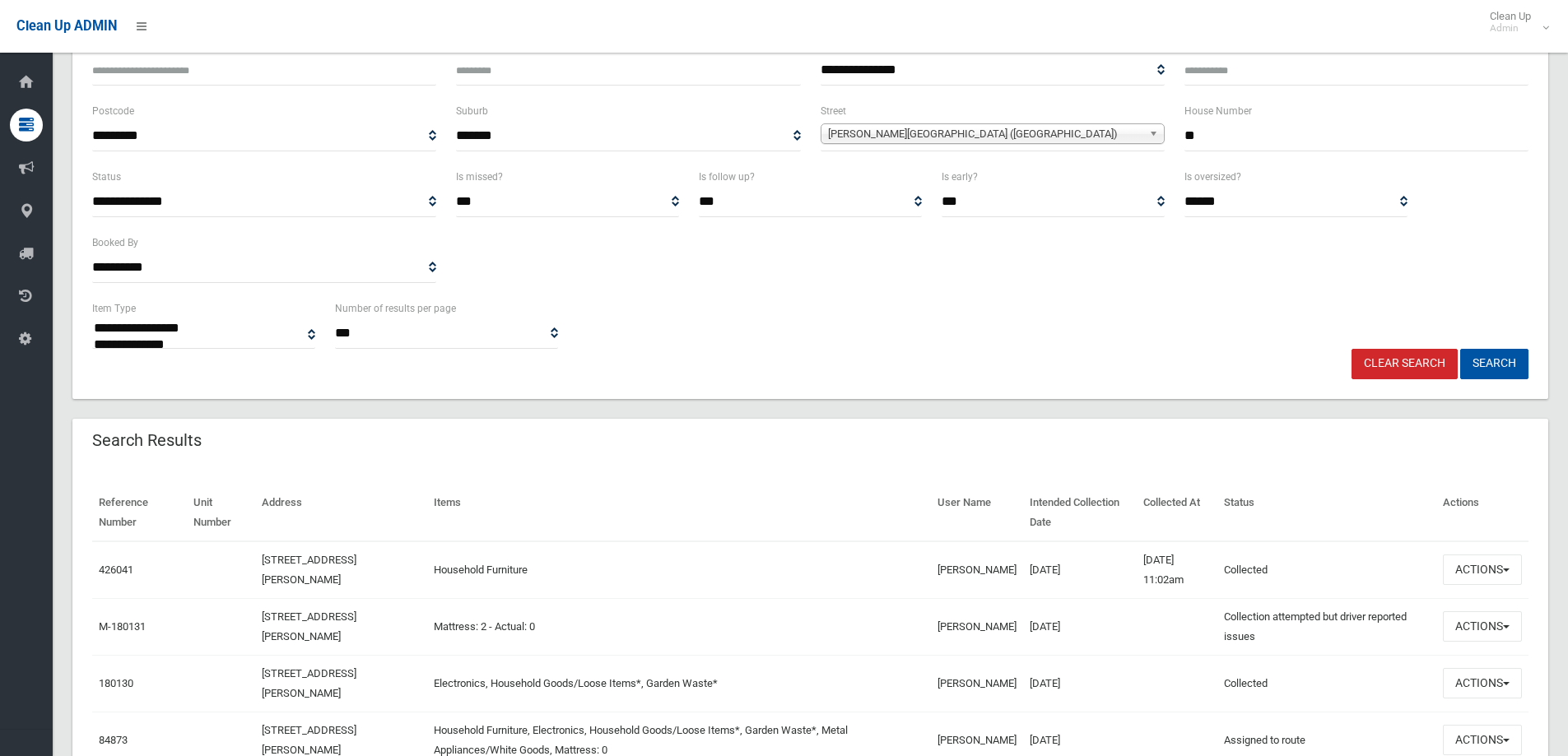
scroll to position [165, 0]
click at [1478, 577] on button "Actions" at bounding box center [1483, 569] width 79 height 31
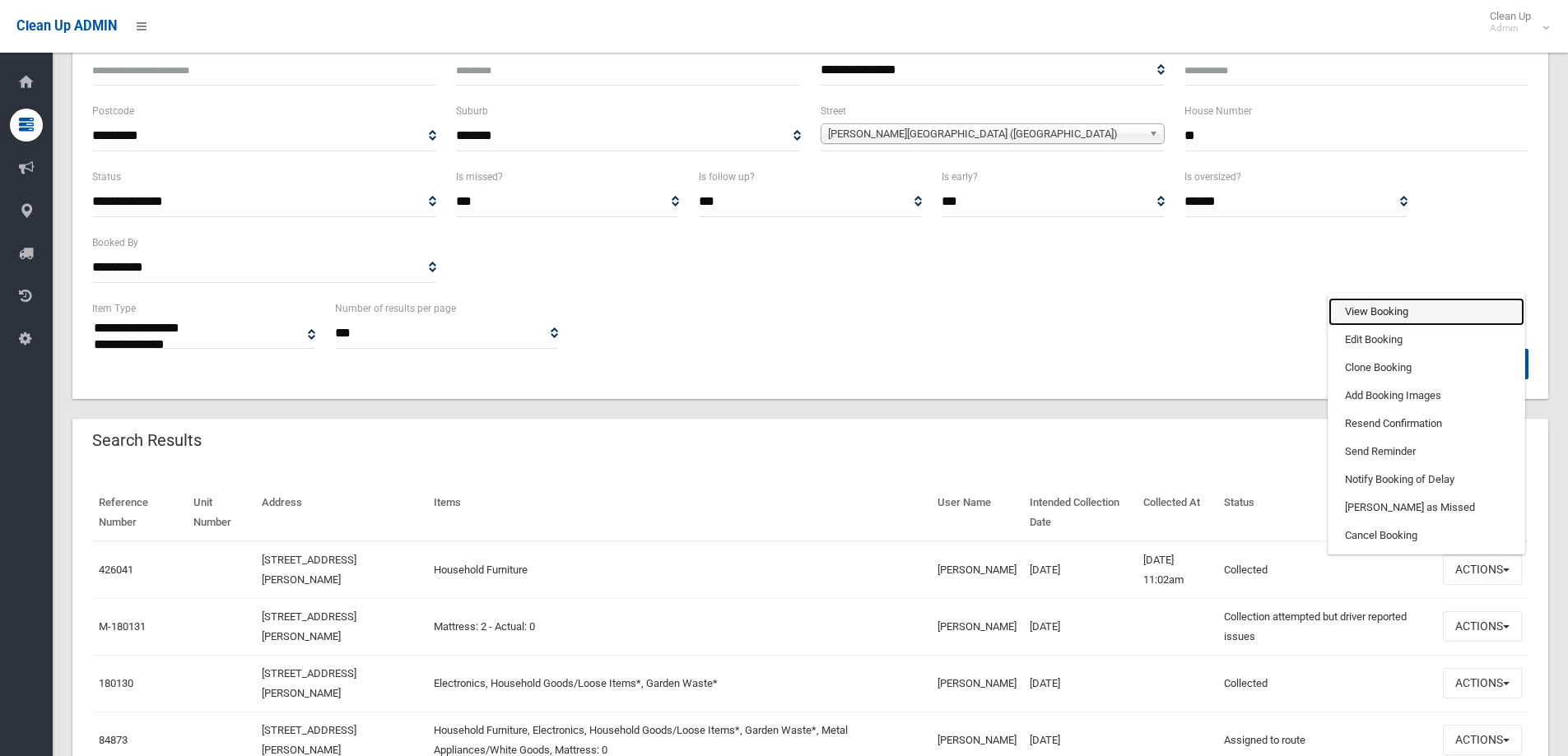
click at [1401, 304] on link "View Booking" at bounding box center [1426, 312] width 196 height 28
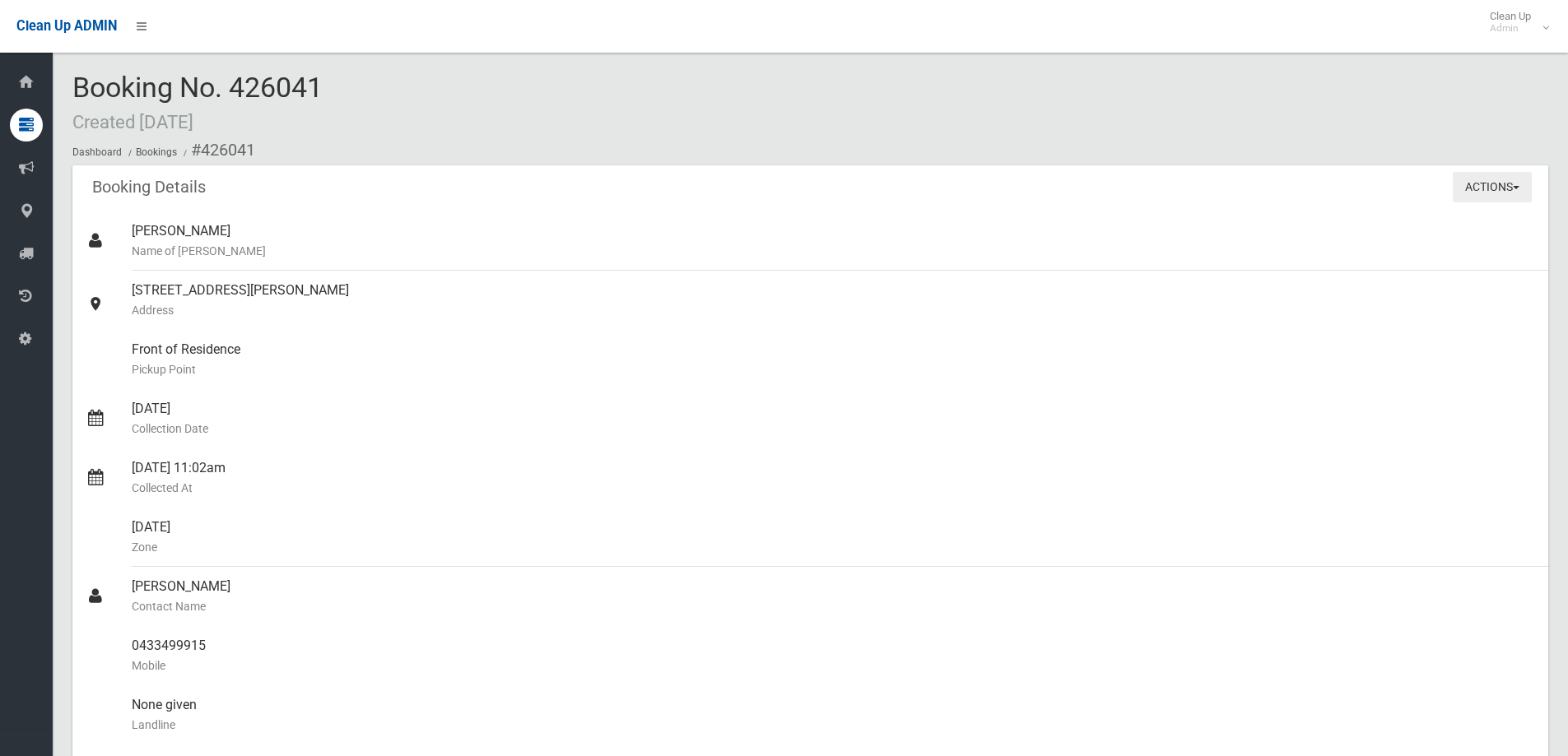
click at [1463, 190] on button "Actions" at bounding box center [1493, 187] width 79 height 31
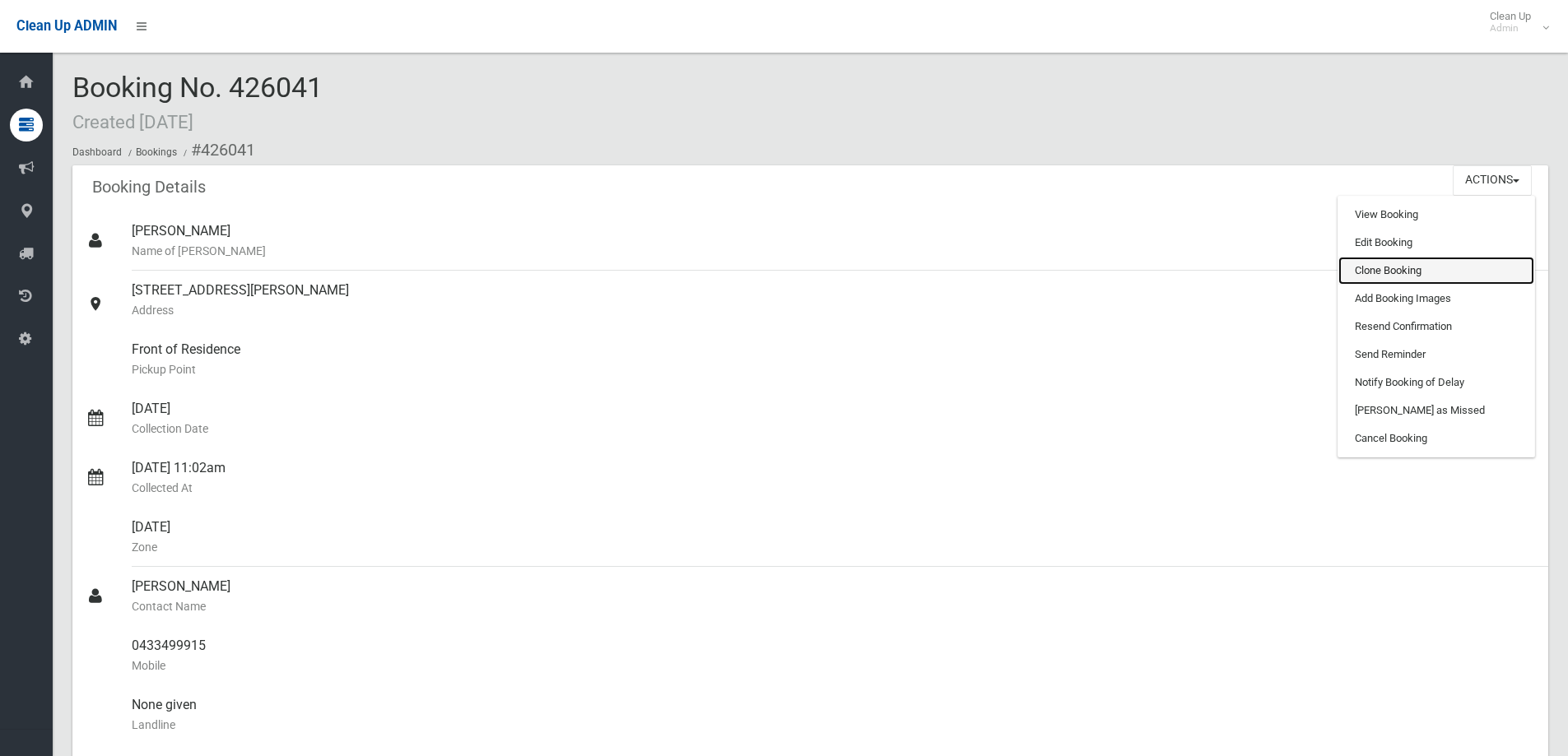
click at [1373, 276] on link "Clone Booking" at bounding box center [1436, 271] width 196 height 28
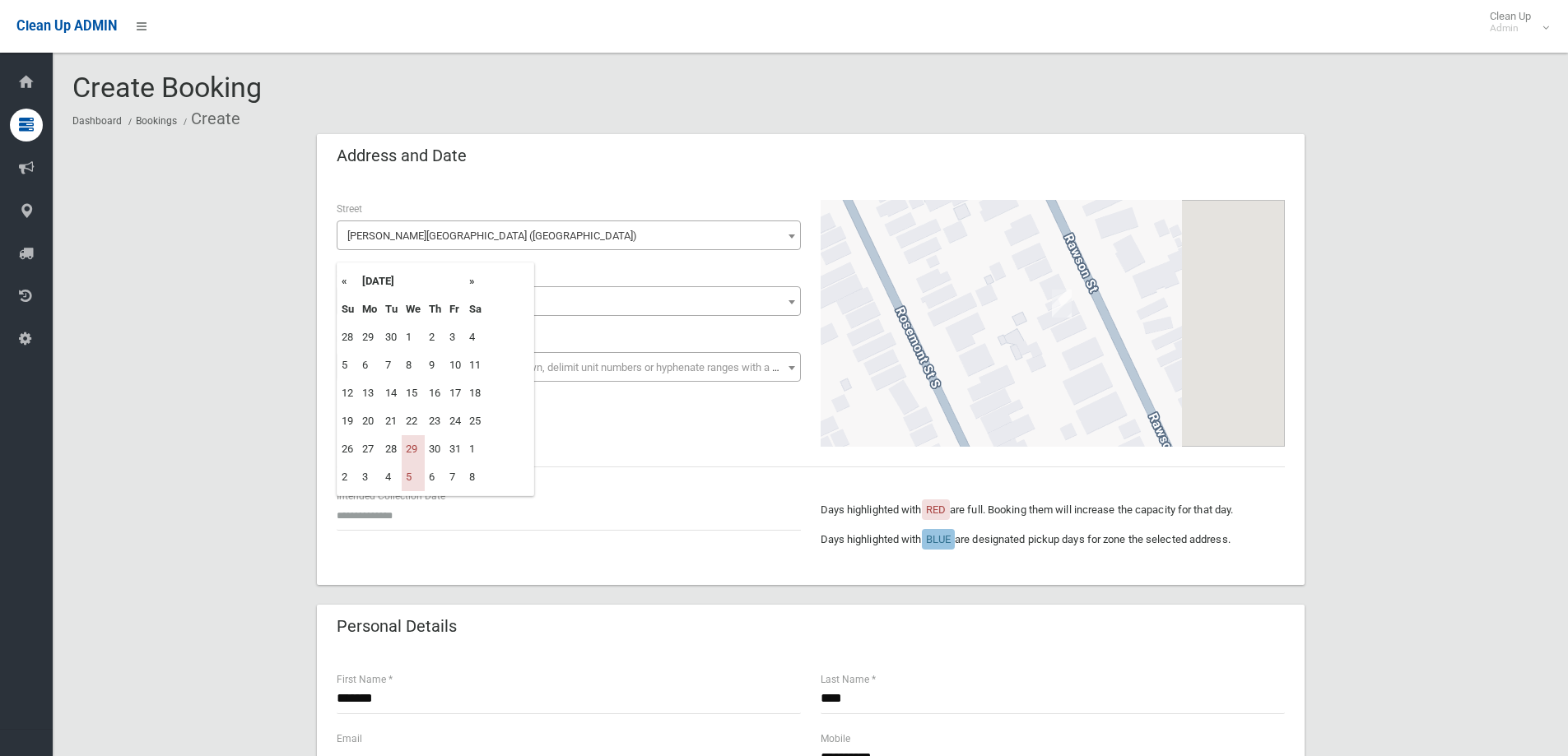
click at [471, 277] on th "»" at bounding box center [475, 282] width 21 height 28
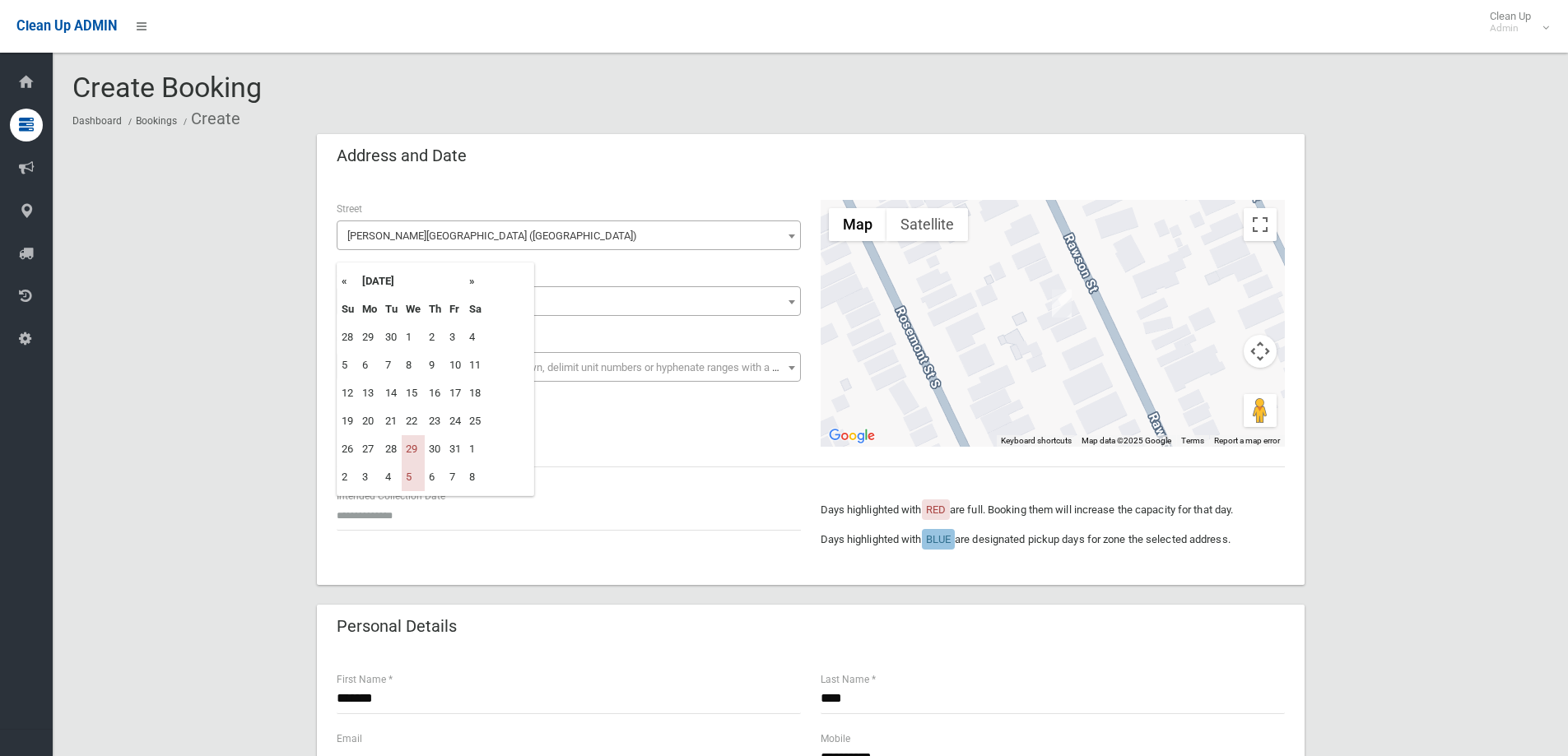
click at [471, 277] on th "»" at bounding box center [475, 282] width 21 height 28
click at [410, 394] on td "12" at bounding box center [413, 393] width 23 height 28
type input "**********"
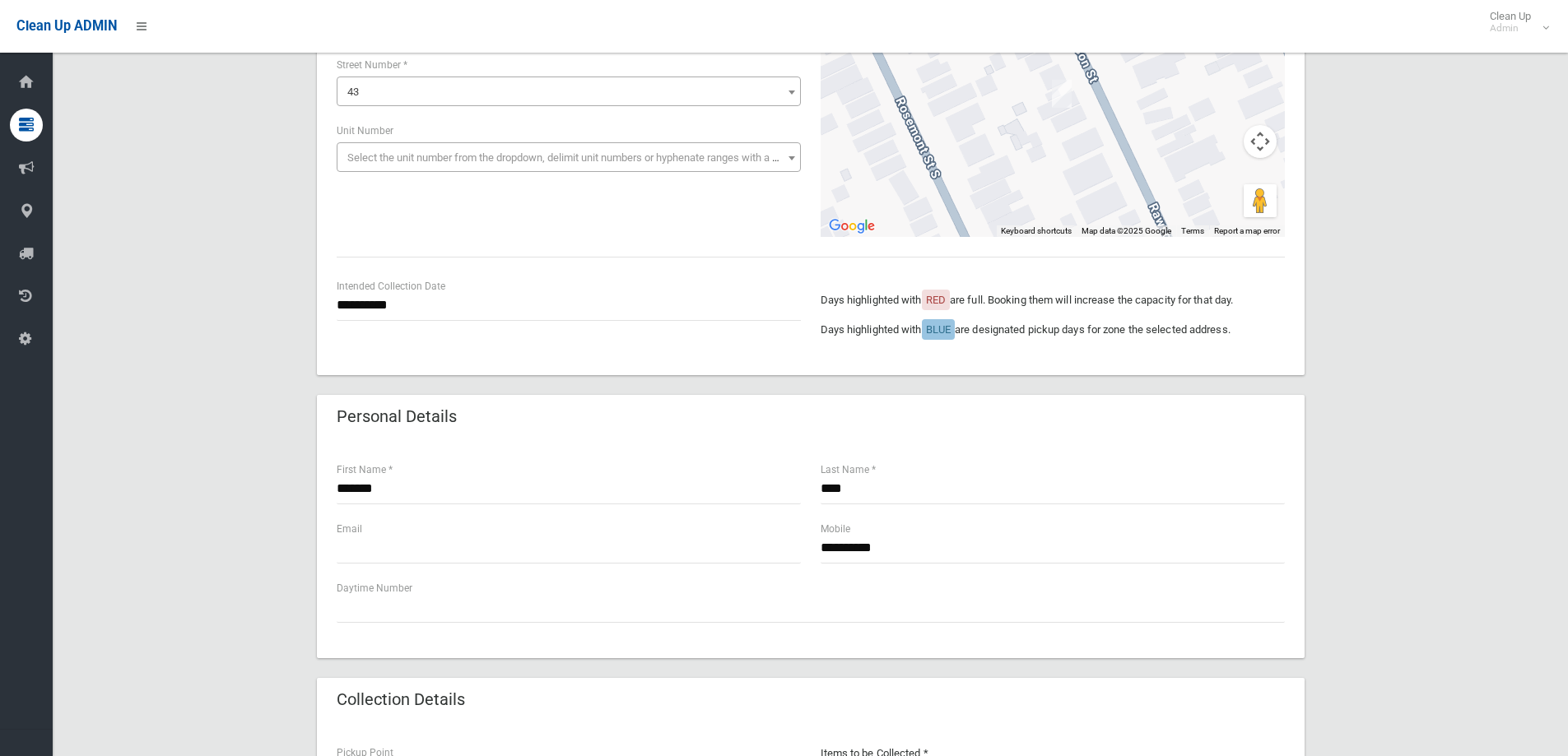
scroll to position [247, 0]
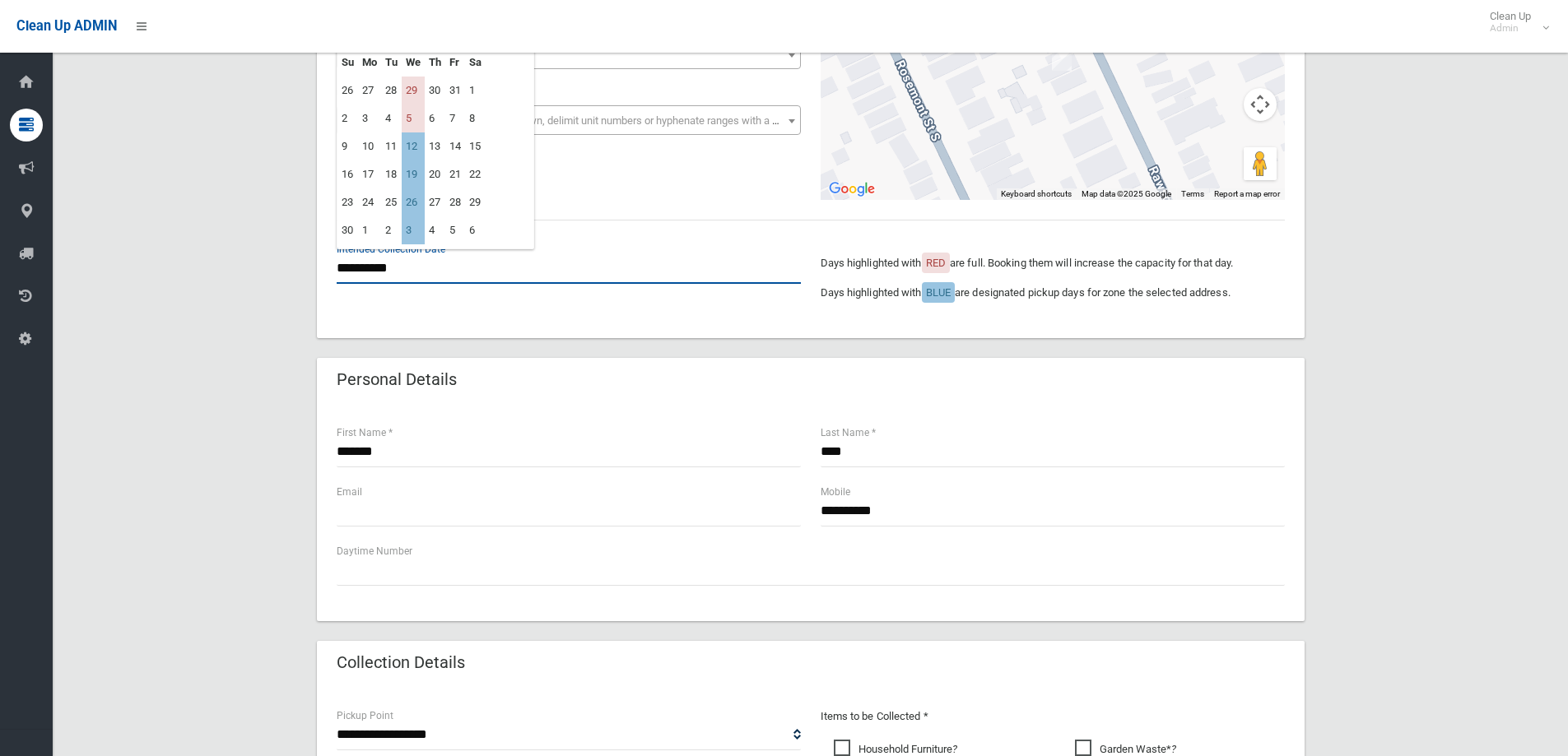
click at [389, 268] on input "**********" at bounding box center [569, 269] width 464 height 31
click at [421, 144] on td "12" at bounding box center [413, 147] width 23 height 28
click at [447, 278] on input "**********" at bounding box center [569, 269] width 464 height 31
click at [414, 157] on td "12" at bounding box center [413, 147] width 23 height 28
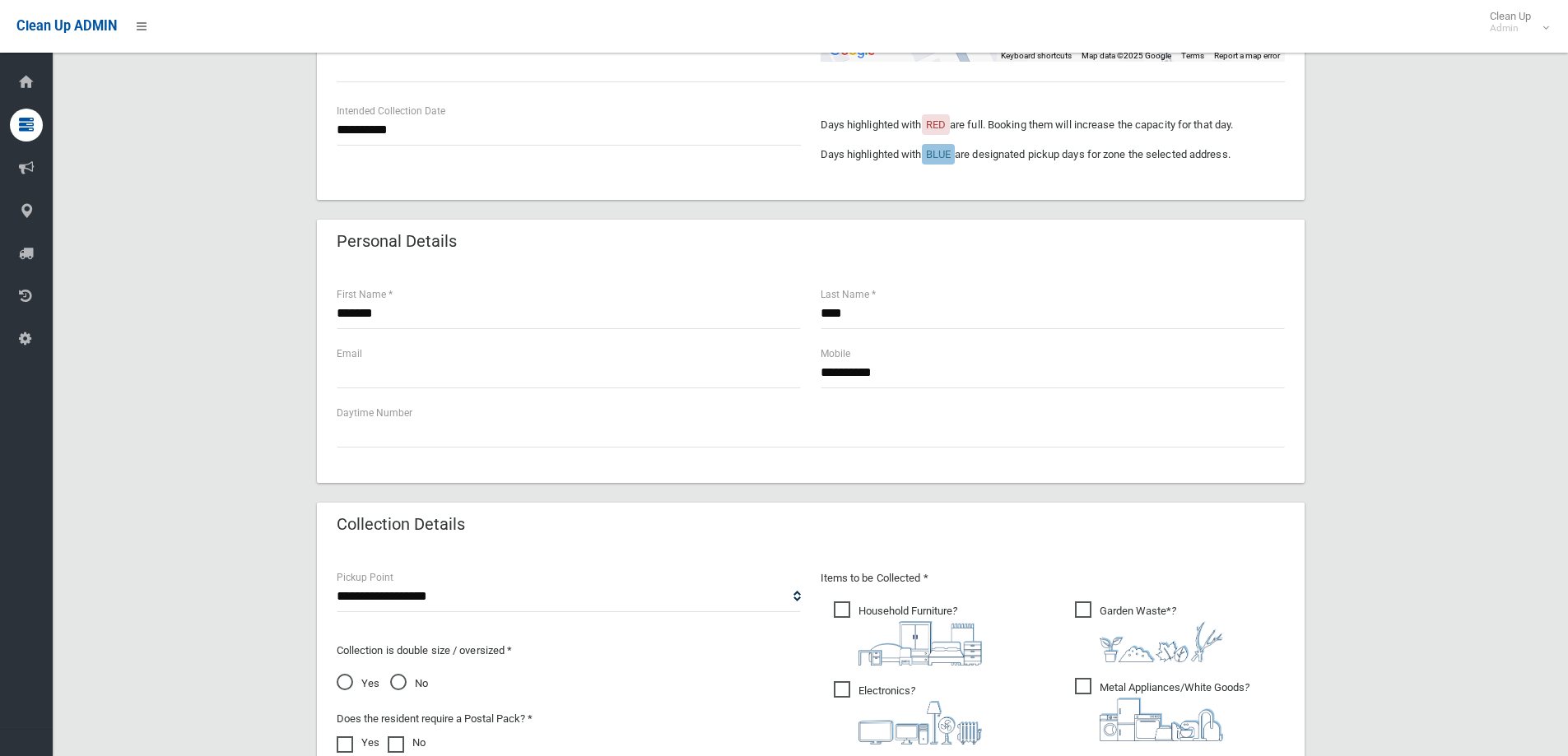
scroll to position [494, 0]
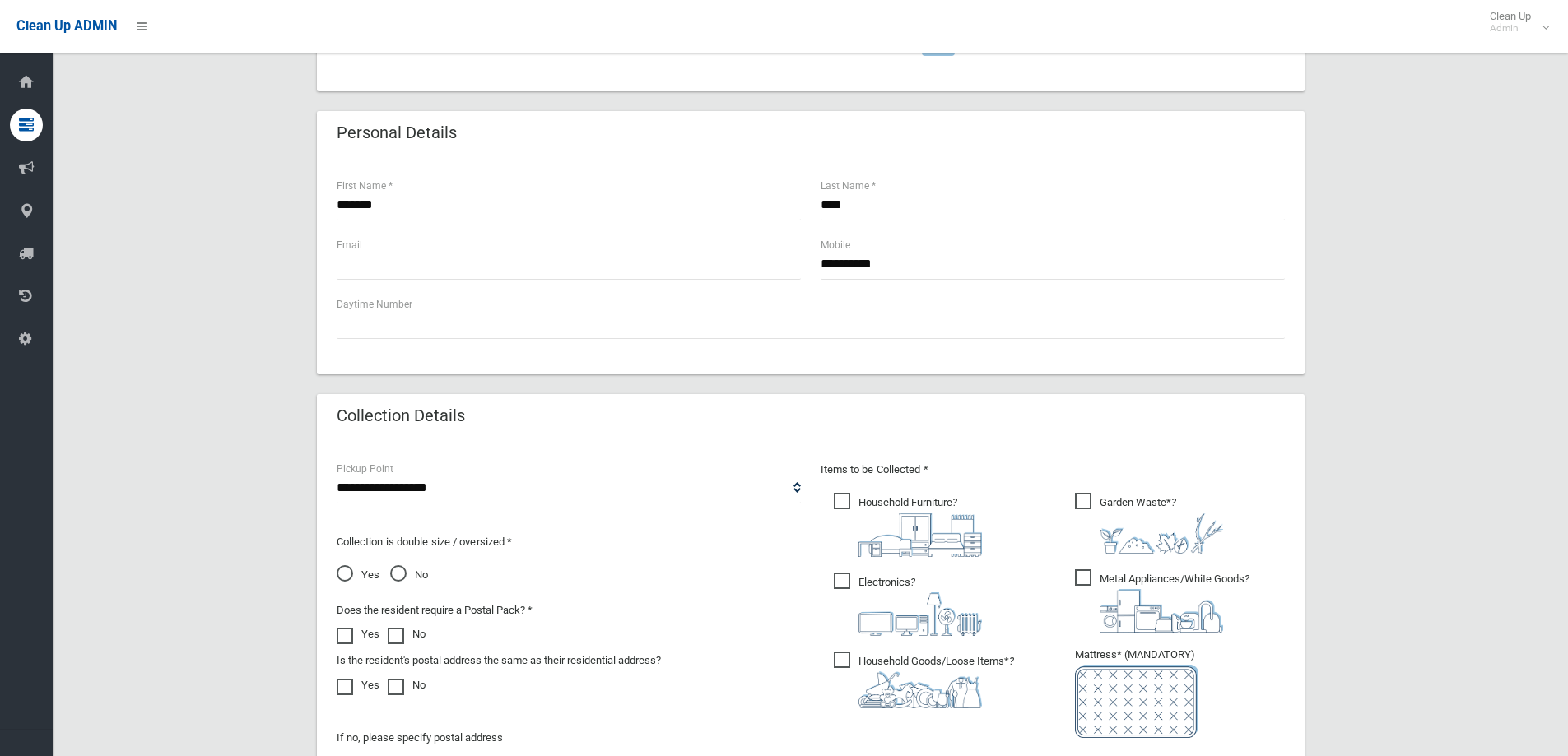
click at [856, 607] on span "Electronics ?" at bounding box center [907, 604] width 148 height 63
click at [885, 669] on span "Household Goods/Loose Items* ?" at bounding box center [924, 680] width 181 height 57
click at [1096, 584] on span "Metal Appliances/White Goods ?" at bounding box center [1162, 601] width 175 height 63
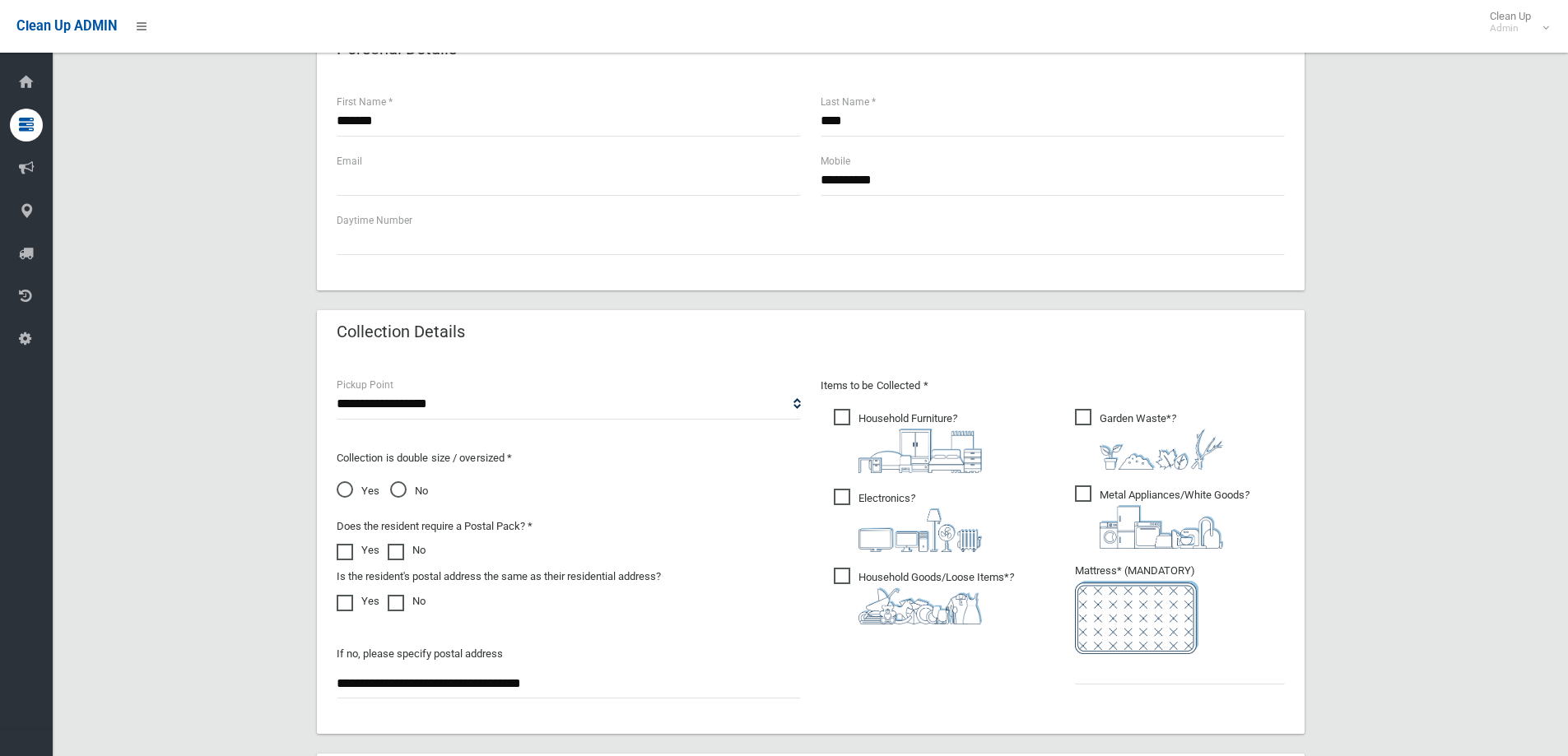
scroll to position [659, 0]
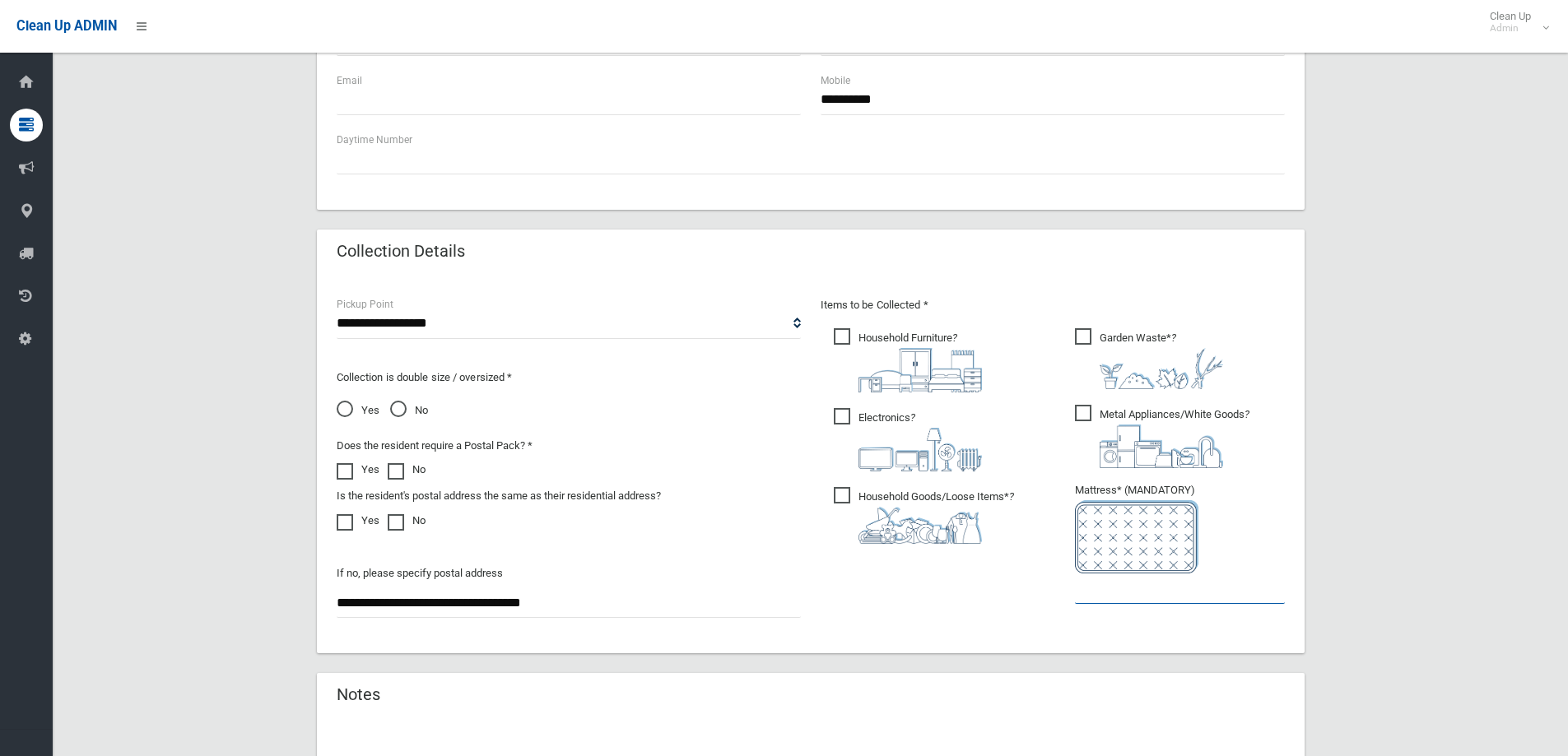
click at [1098, 583] on input "text" at bounding box center [1180, 588] width 210 height 31
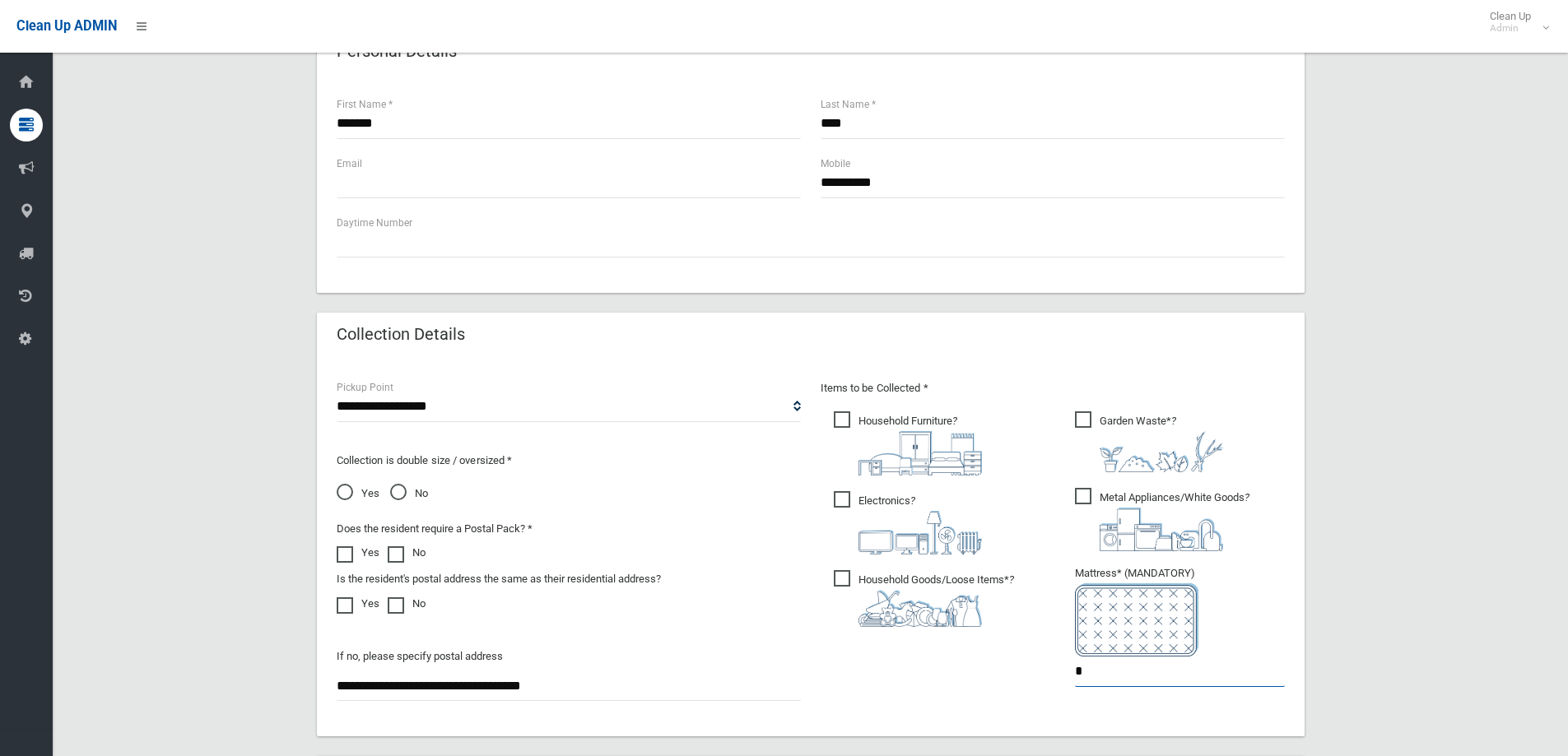
scroll to position [576, 0]
type input "*"
click at [1177, 427] on span "Garden Waste* ?" at bounding box center [1148, 441] width 148 height 61
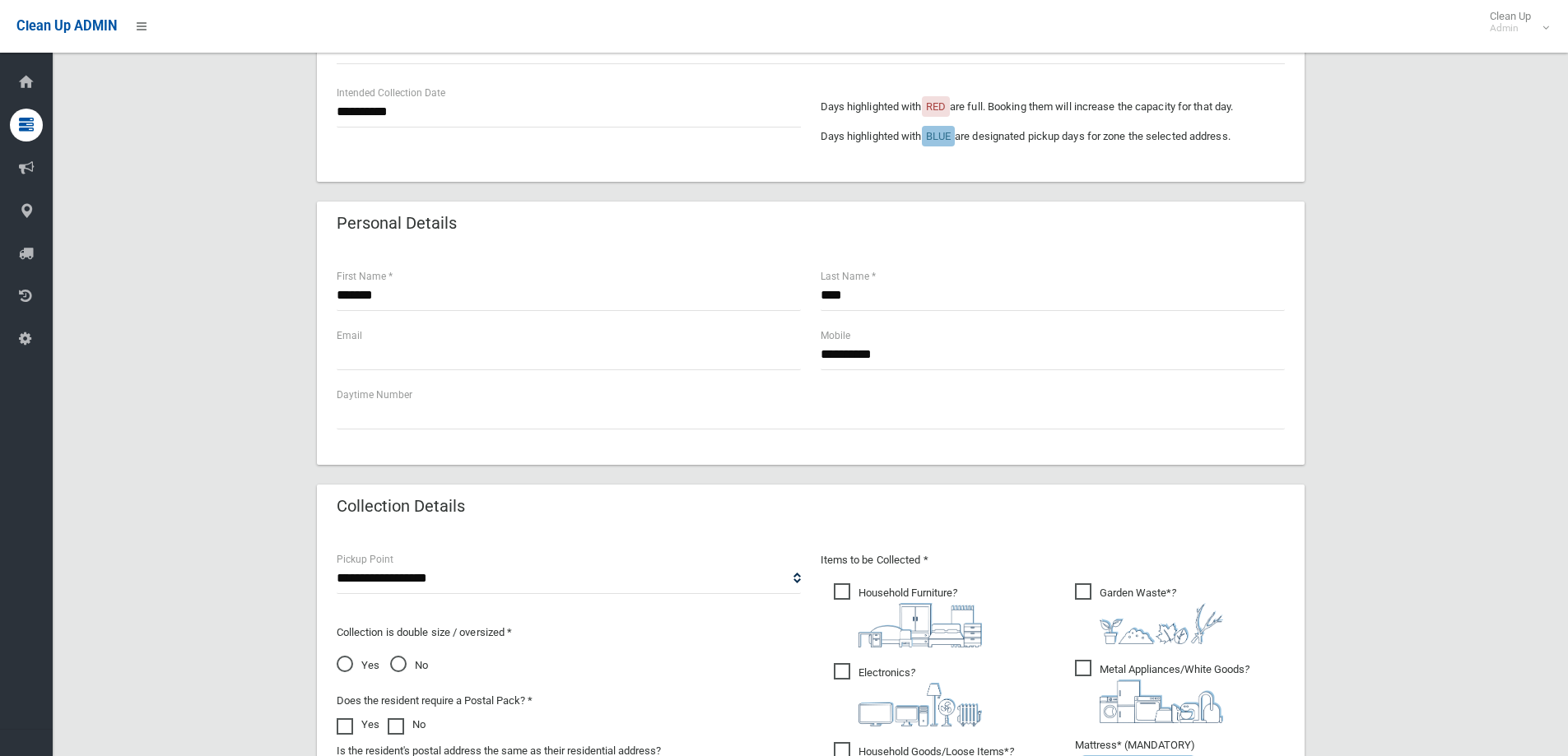
scroll to position [379, 0]
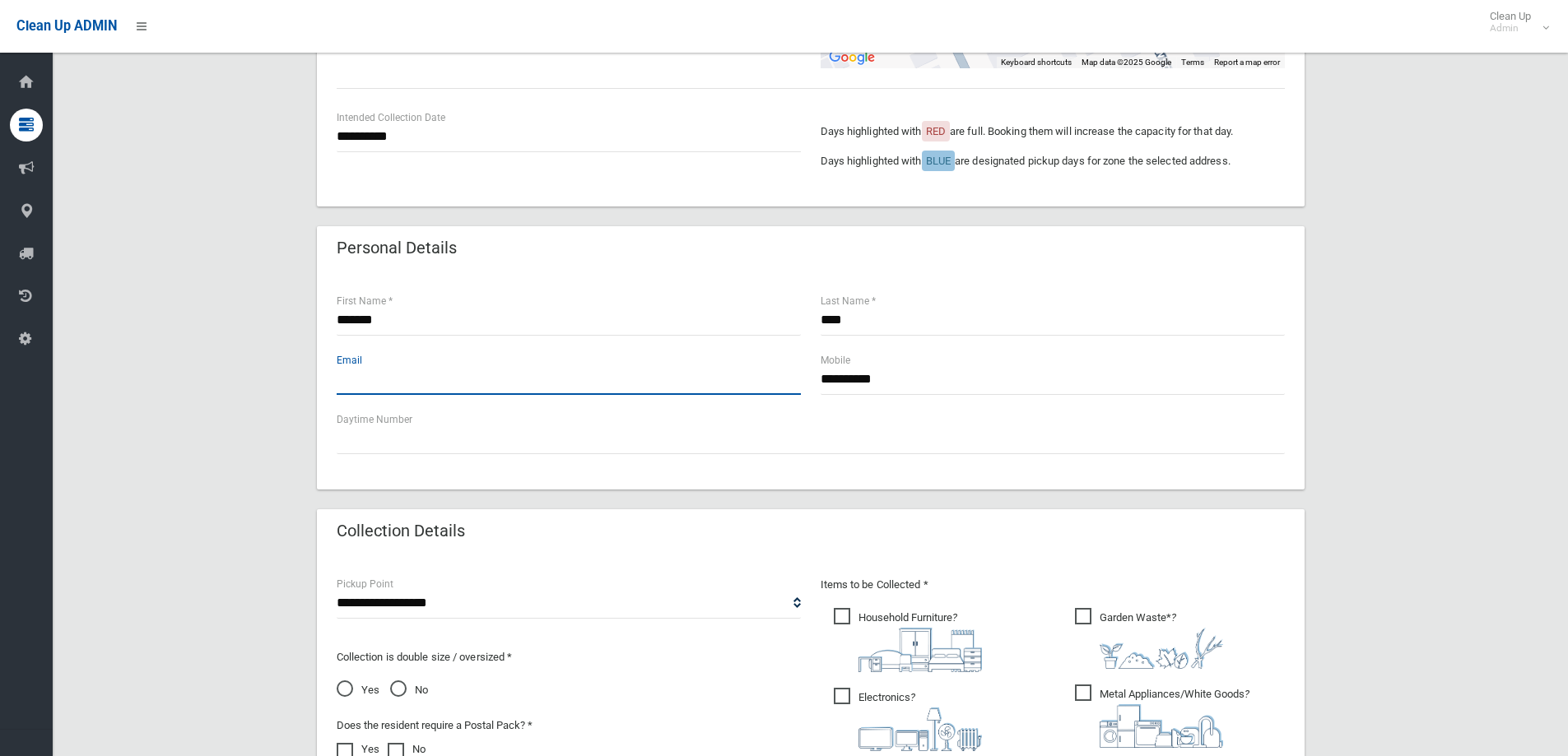
click at [446, 371] on input "text" at bounding box center [569, 380] width 464 height 31
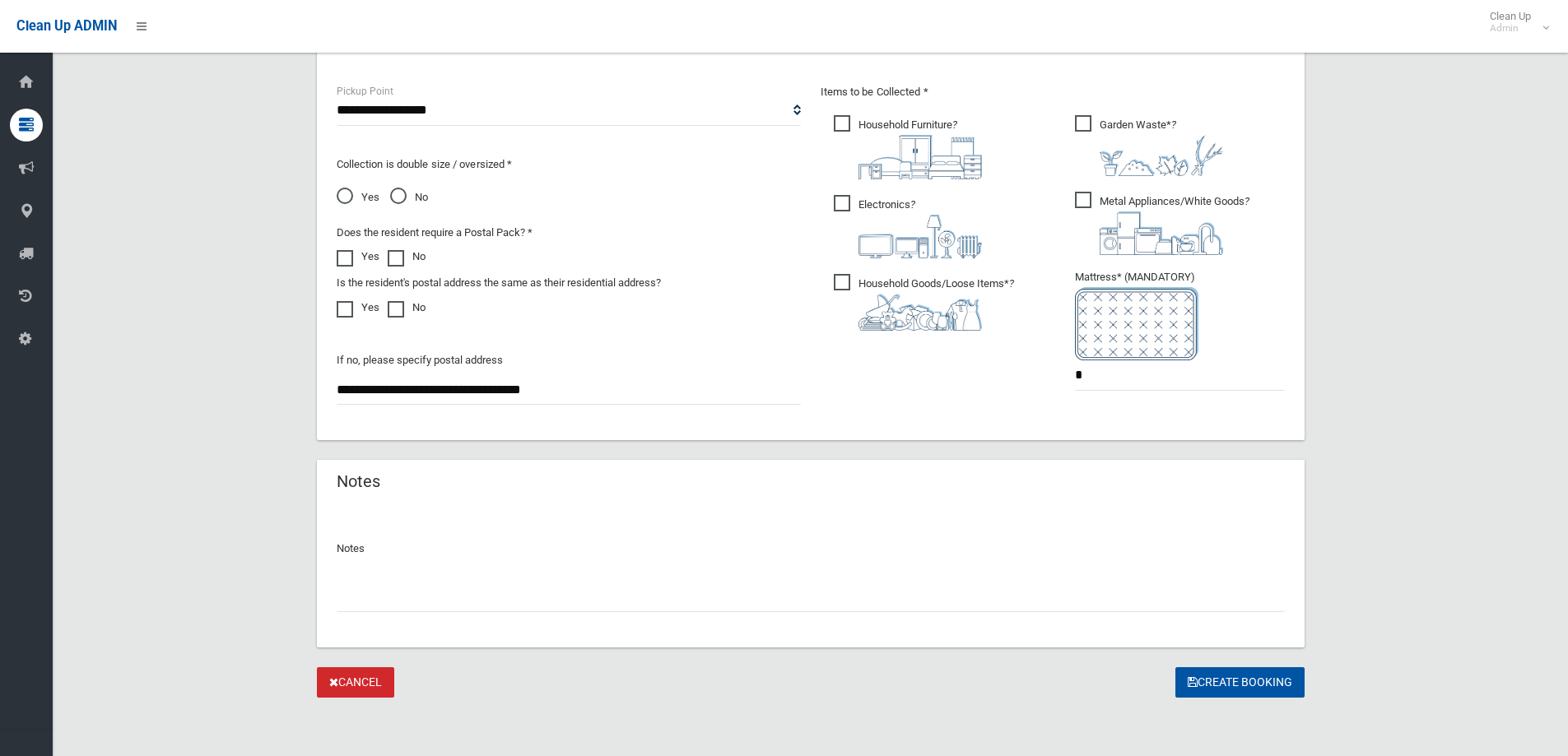
scroll to position [872, 0]
type input "**********"
click at [1200, 673] on button "Create Booking" at bounding box center [1241, 682] width 129 height 31
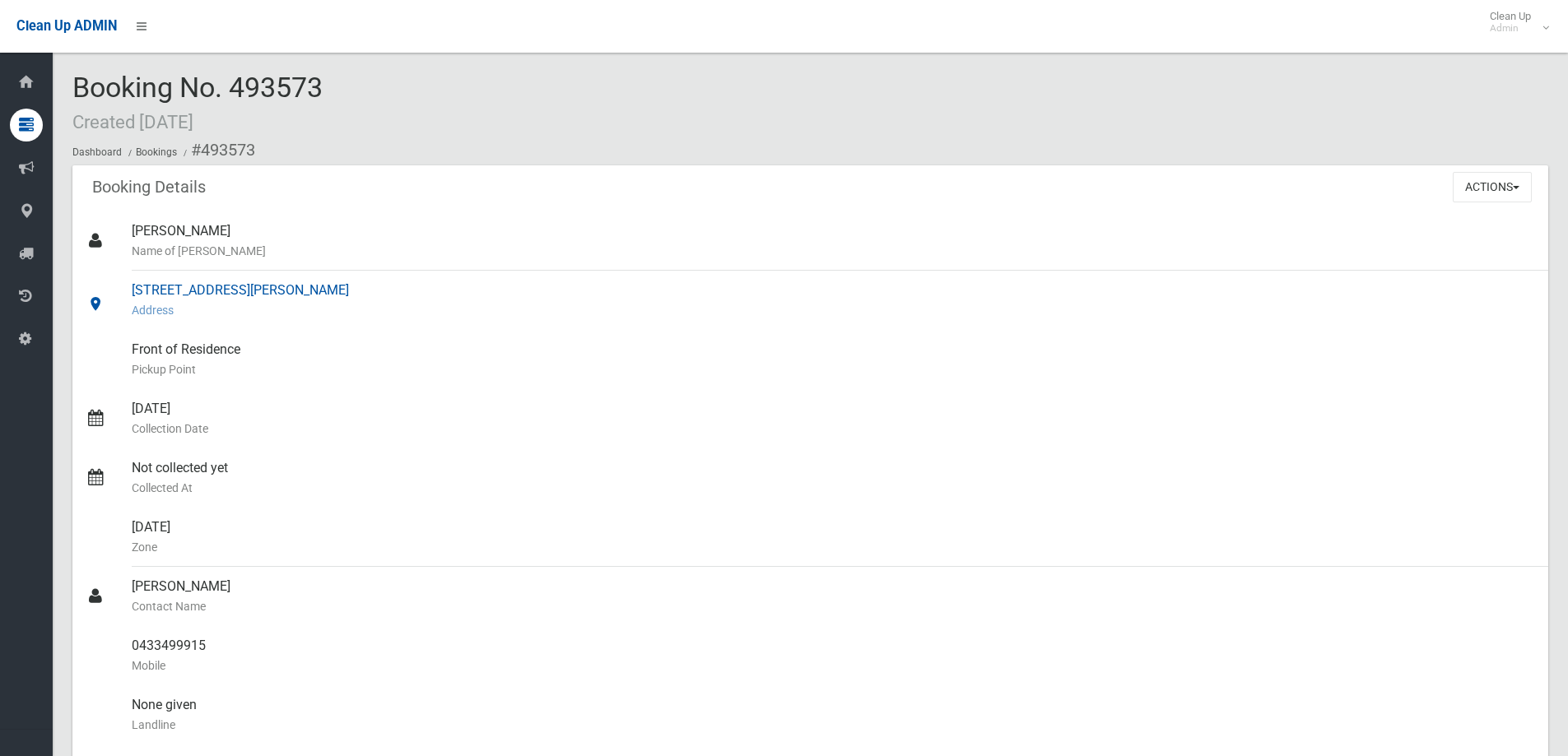
drag, startPoint x: 131, startPoint y: 292, endPoint x: 333, endPoint y: 293, distance: 202.0
click at [333, 293] on link "[STREET_ADDRESS][PERSON_NAME] Address" at bounding box center [811, 301] width 1477 height 60
click at [372, 424] on small "Collection Date" at bounding box center [834, 429] width 1404 height 20
click at [1486, 200] on div "Actions View Booking Edit Booking Clone Booking Add Booking Images Resend Confi…" at bounding box center [1501, 187] width 95 height 43
click at [1487, 194] on button "Actions" at bounding box center [1493, 187] width 79 height 31
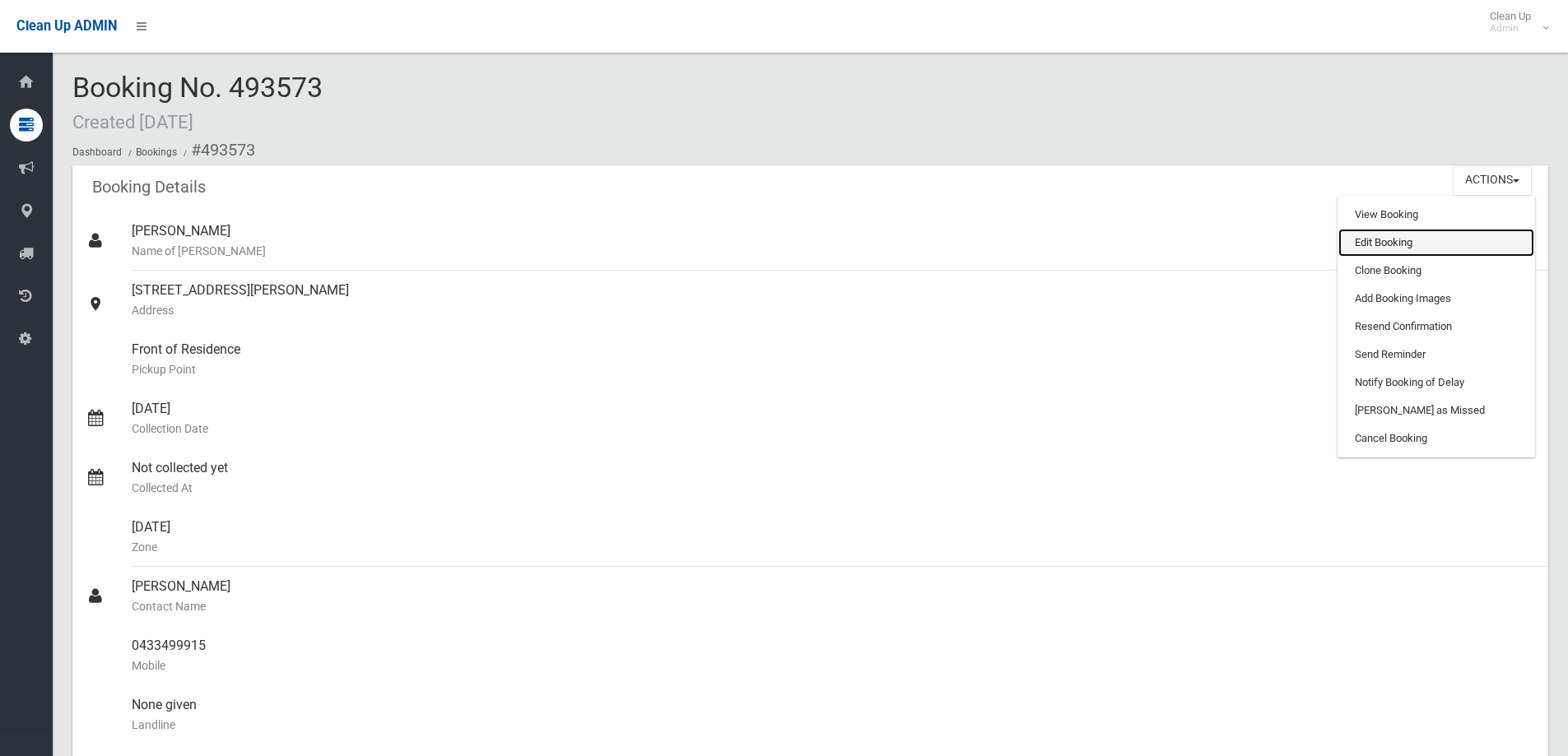
click at [1369, 242] on link "Edit Booking" at bounding box center [1436, 243] width 196 height 28
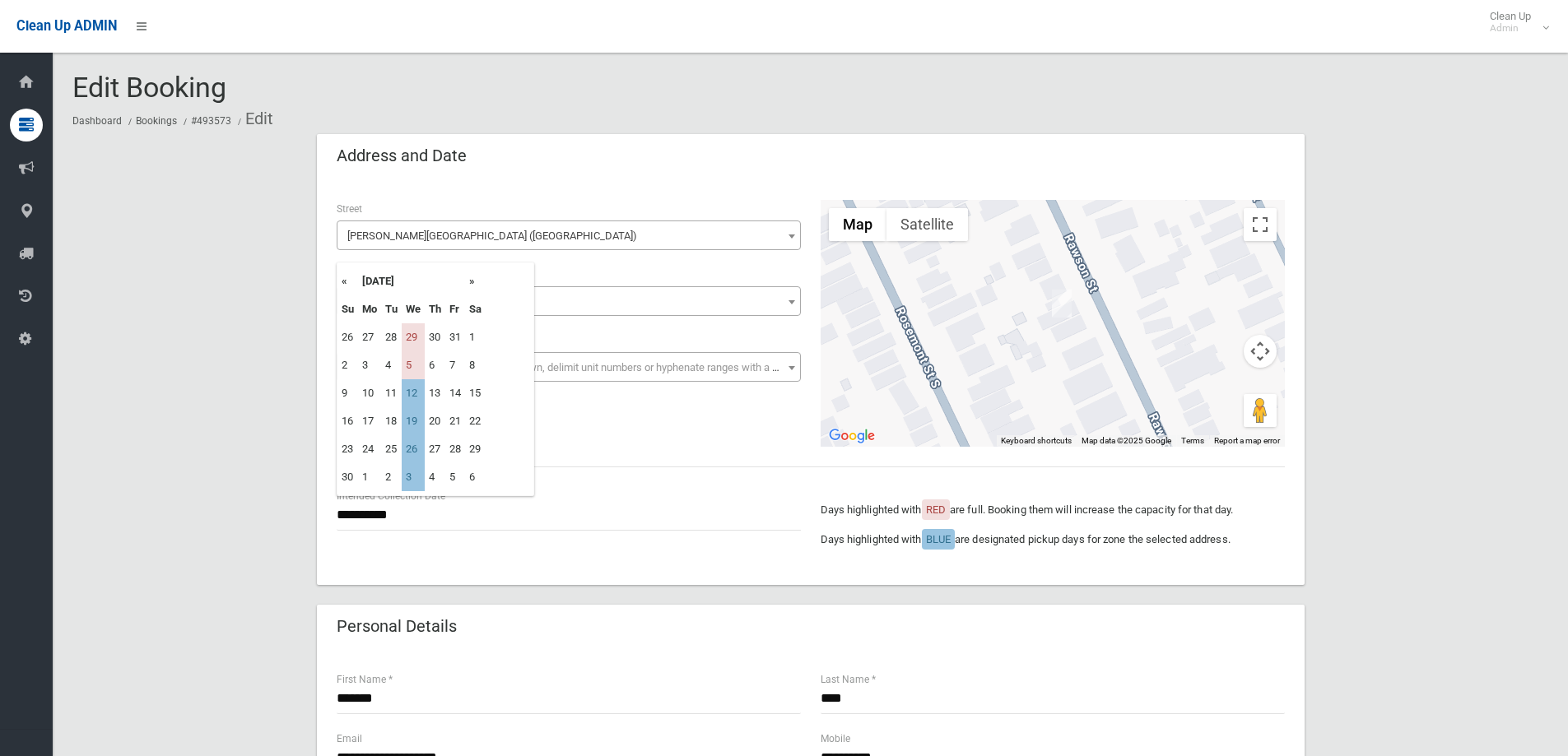
click at [343, 282] on th "«" at bounding box center [347, 282] width 21 height 28
click at [418, 334] on td "29" at bounding box center [413, 337] width 23 height 28
type input "**********"
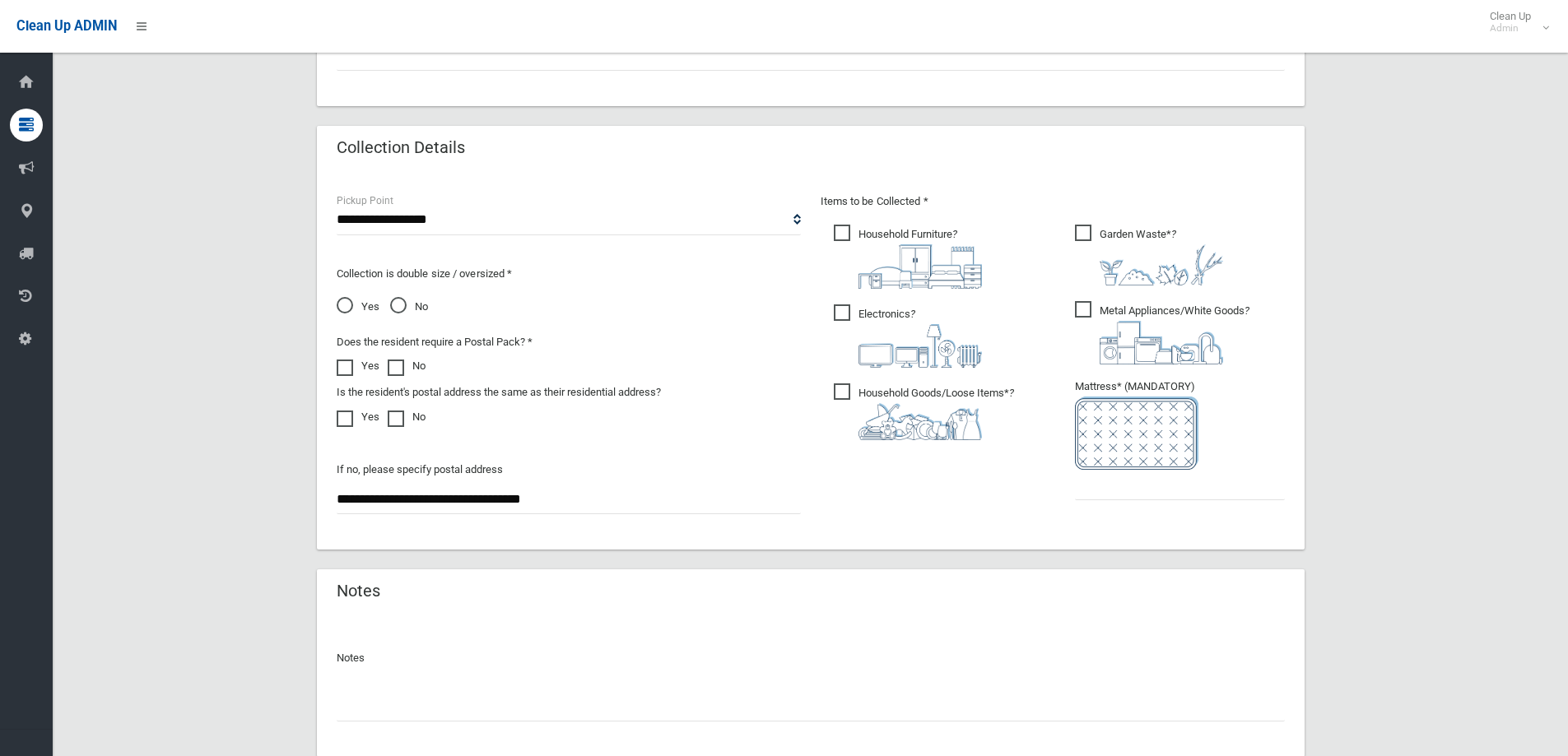
scroll to position [872, 0]
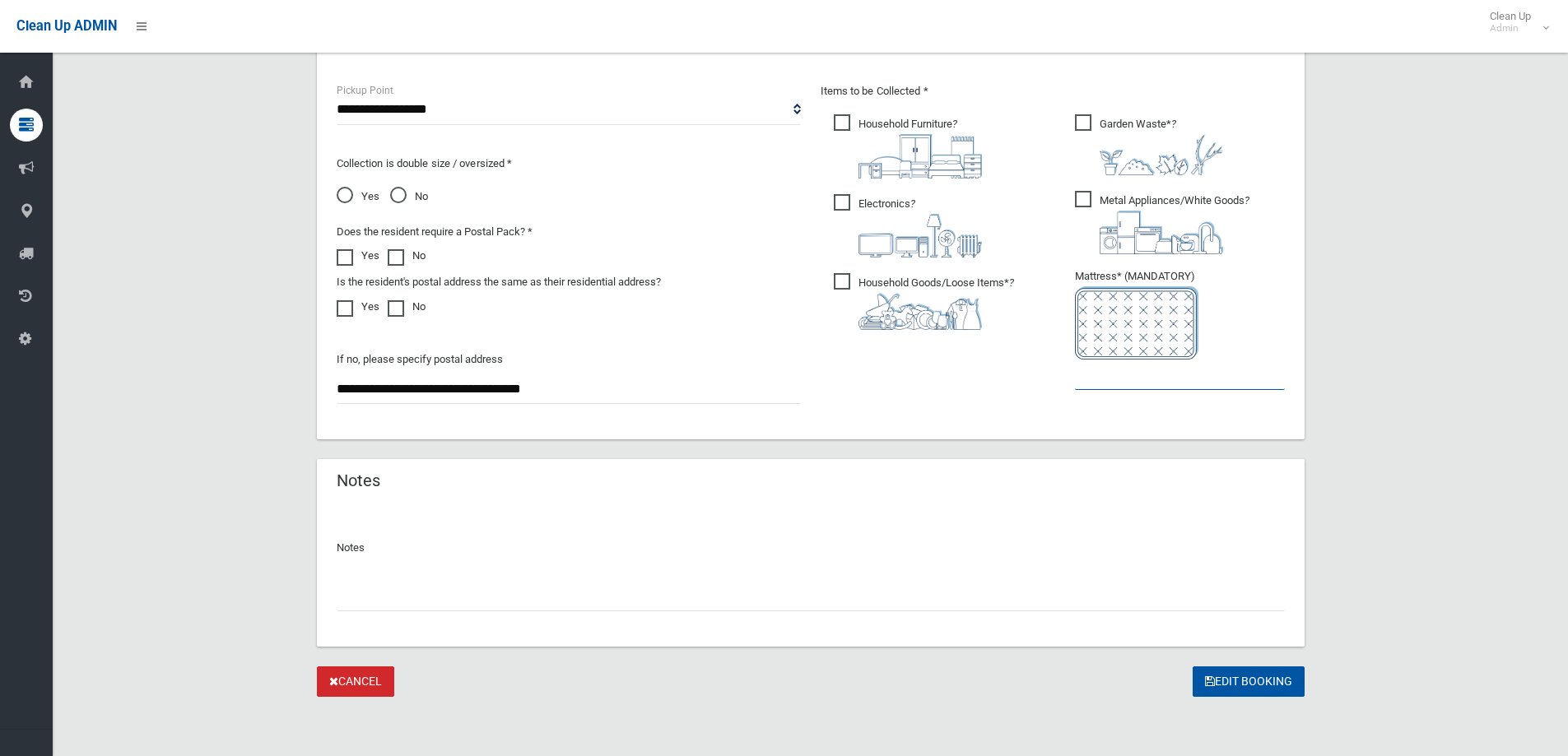
click at [1106, 374] on input "text" at bounding box center [1180, 375] width 210 height 31
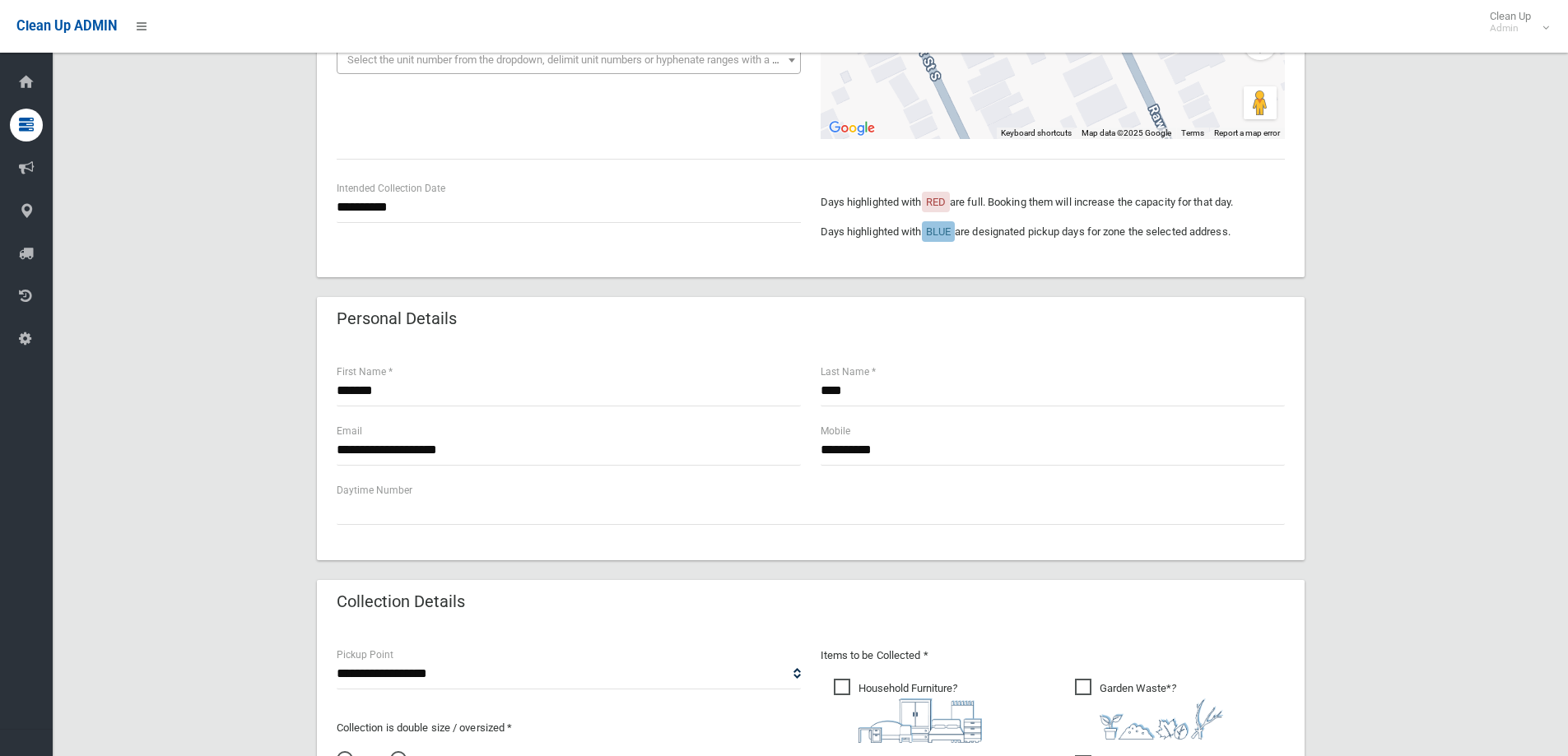
scroll to position [297, 0]
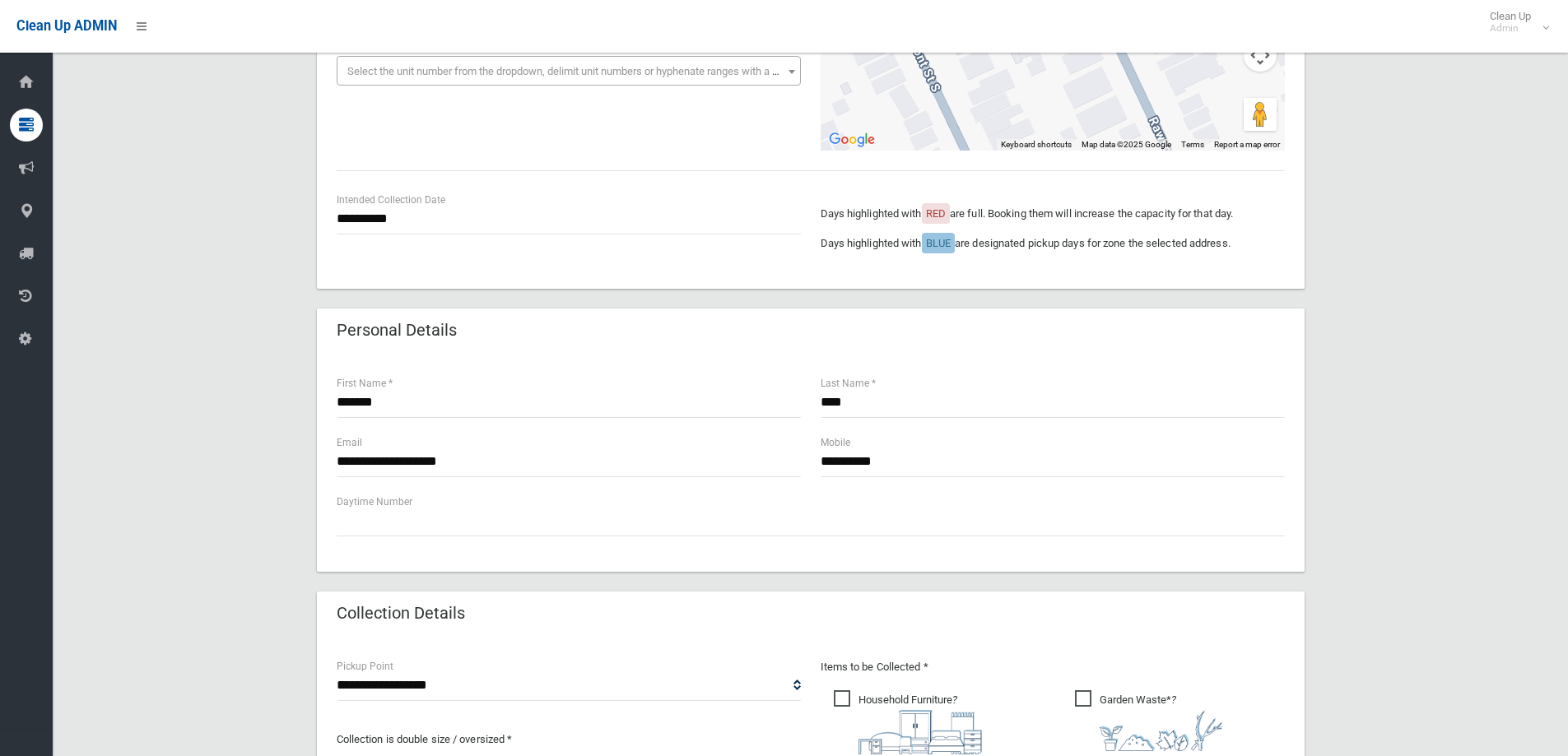
type input "*"
click at [408, 215] on input "**********" at bounding box center [569, 219] width 464 height 31
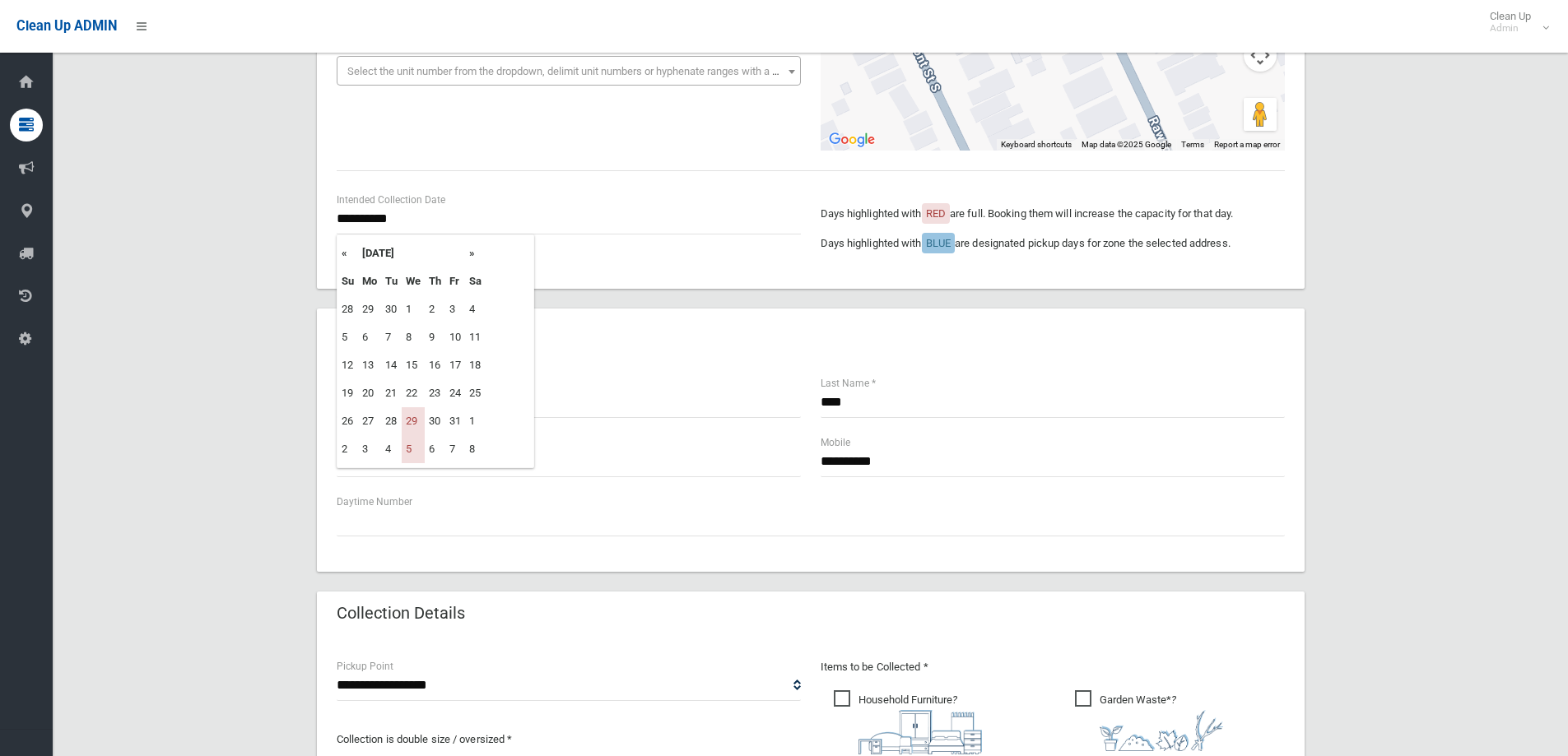
drag, startPoint x: 412, startPoint y: 423, endPoint x: 853, endPoint y: 95, distance: 549.6
click at [412, 421] on td "29" at bounding box center [413, 422] width 23 height 28
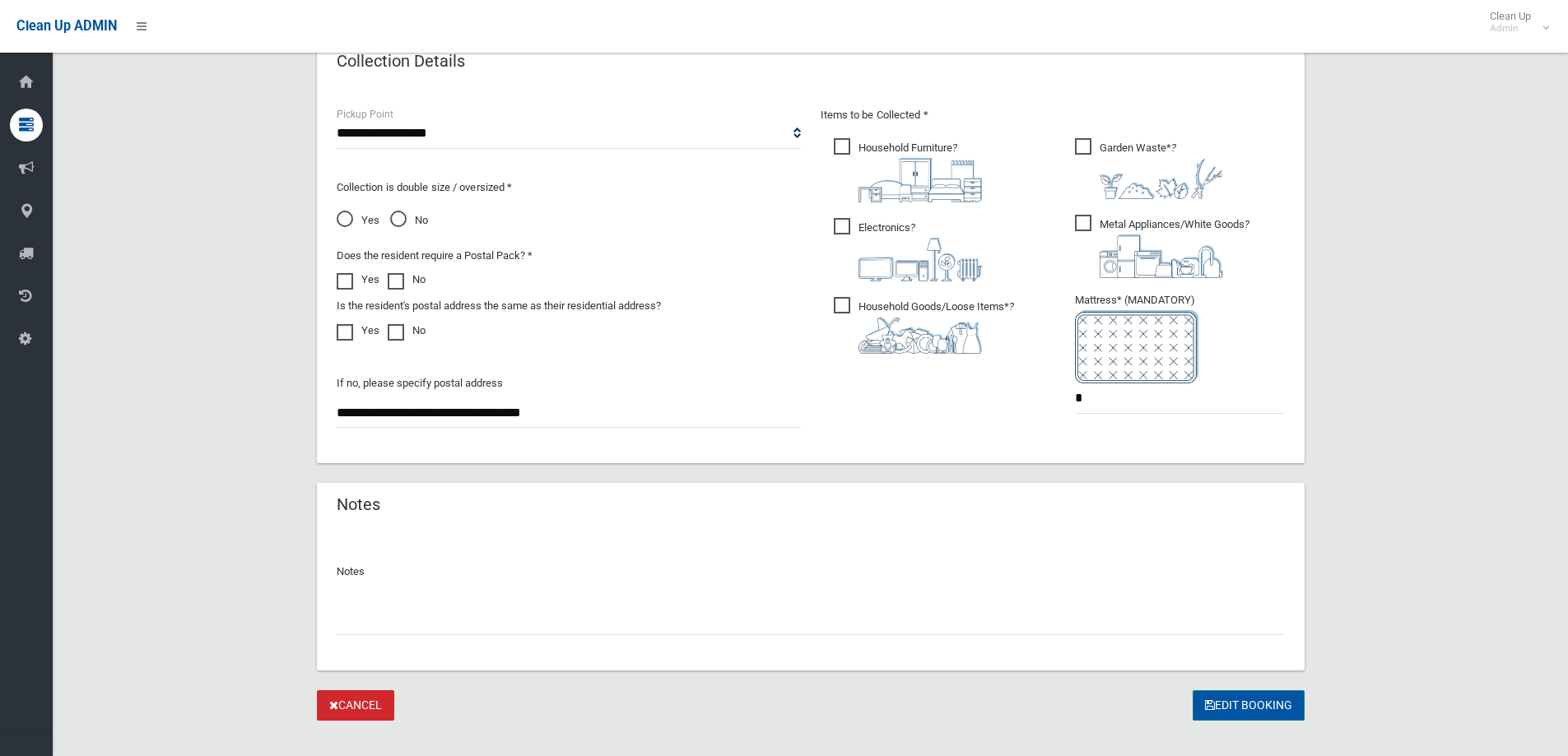
scroll to position [872, 0]
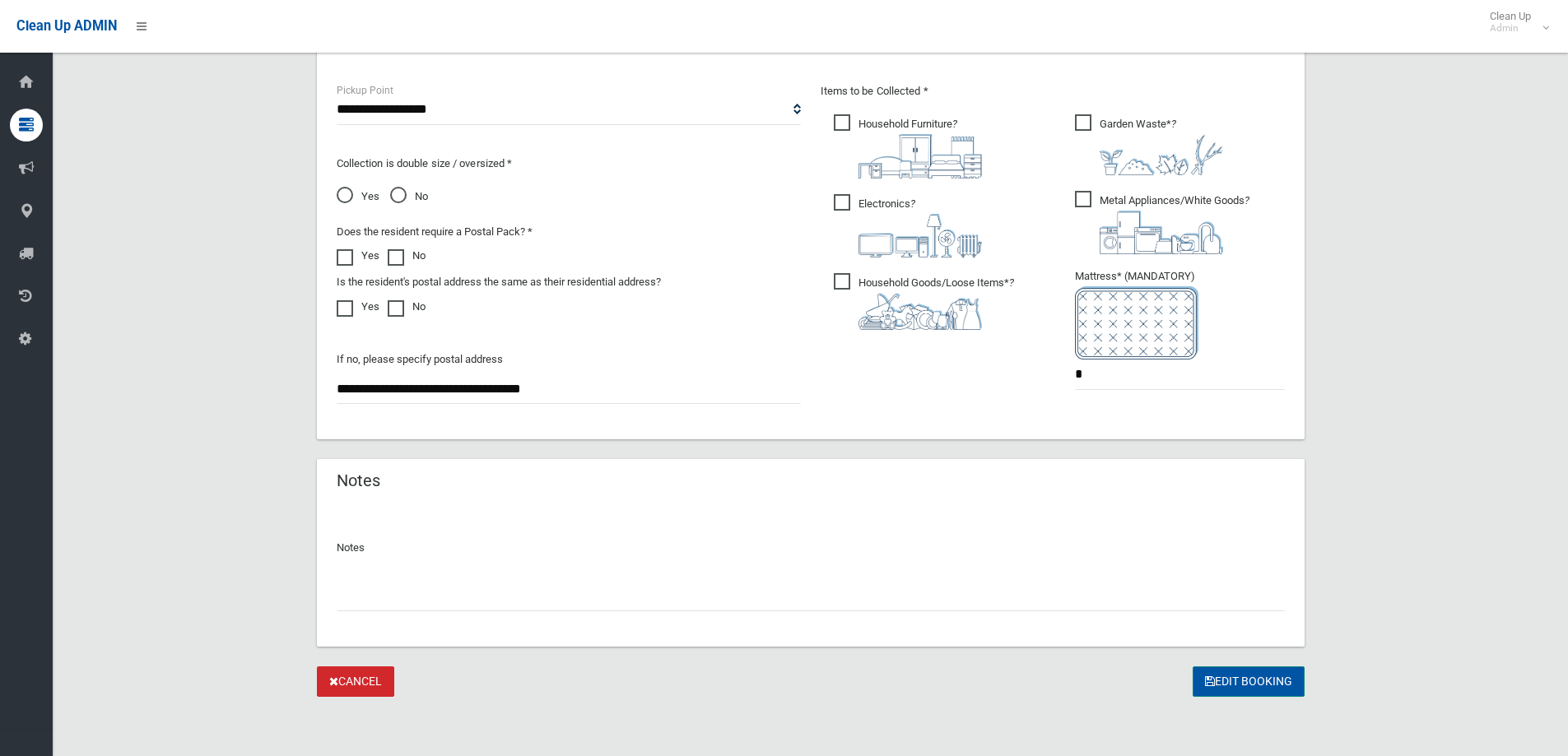
click at [1261, 677] on button "Edit Booking" at bounding box center [1248, 682] width 112 height 31
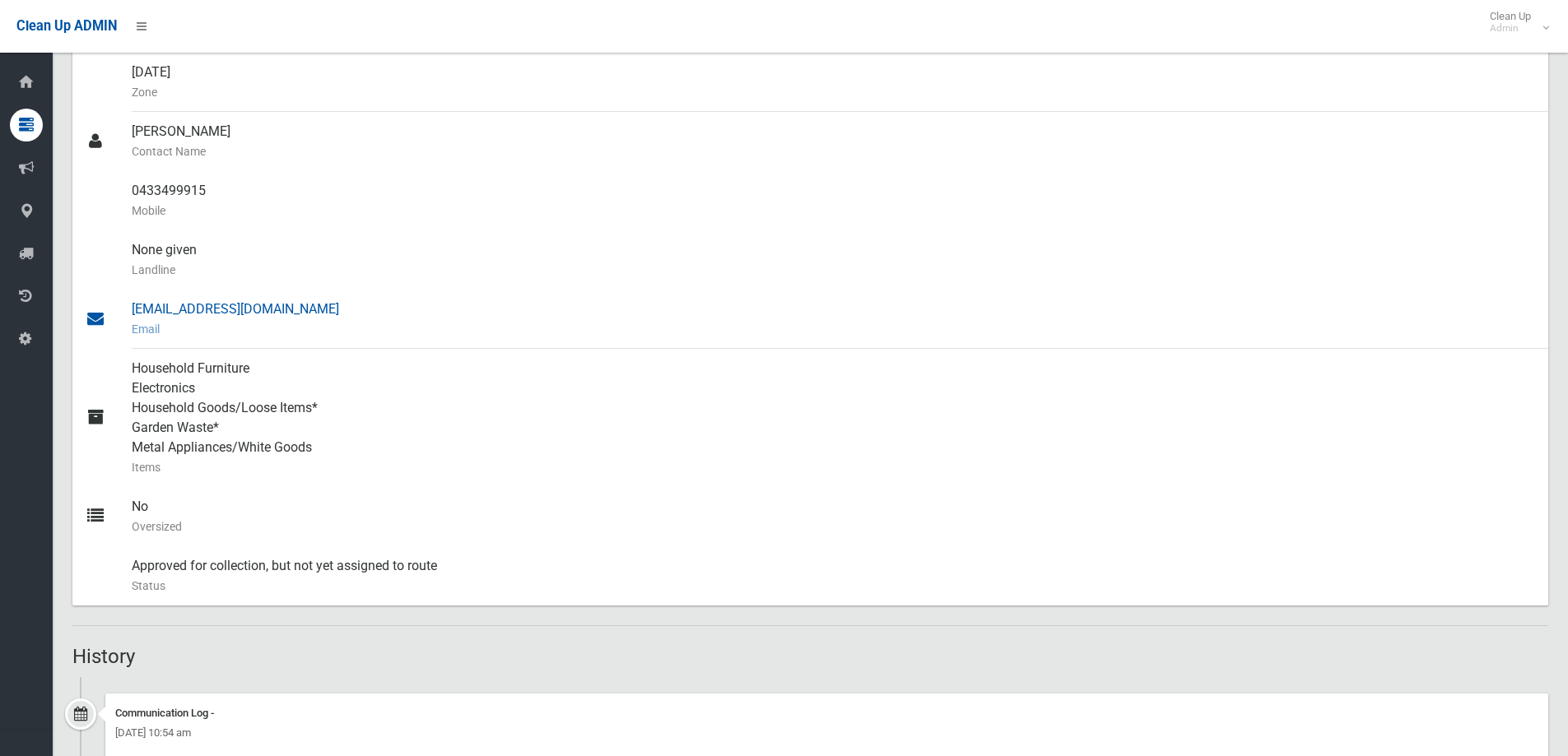
scroll to position [291, 0]
